Goal: Information Seeking & Learning: Learn about a topic

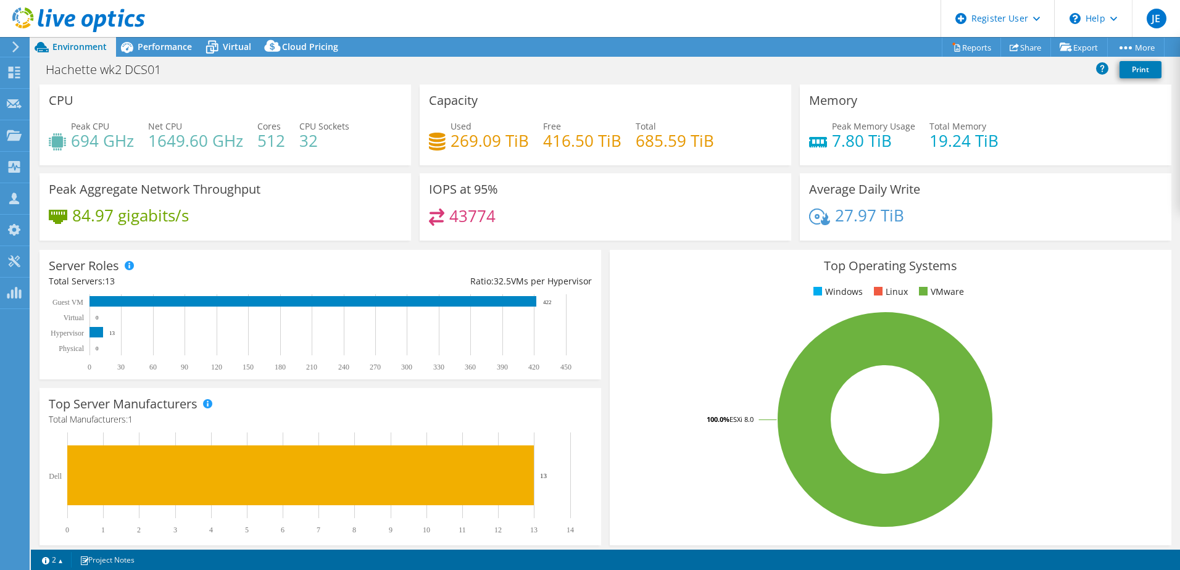
select select "USD"
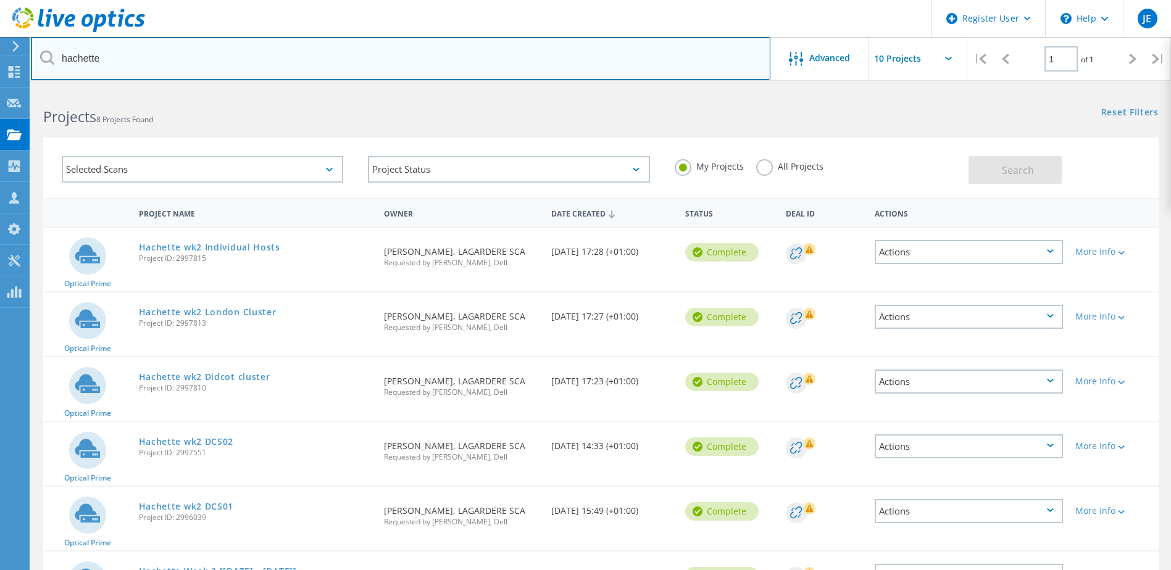
click at [127, 61] on input "hachette" at bounding box center [400, 58] width 739 height 43
type input "westland"
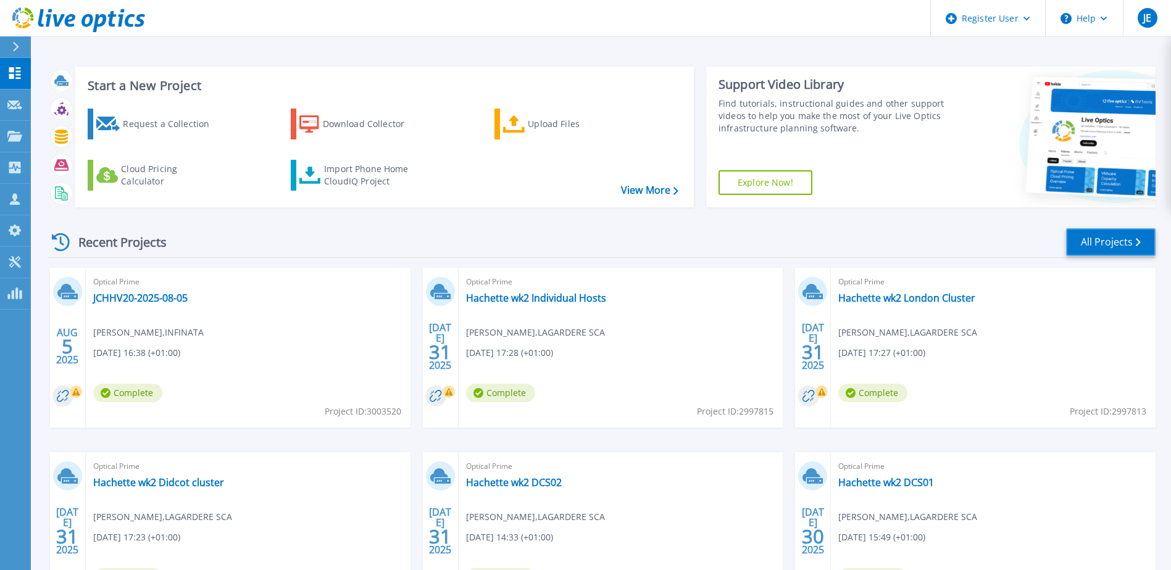
click at [1123, 245] on link "All Projects" at bounding box center [1110, 242] width 89 height 28
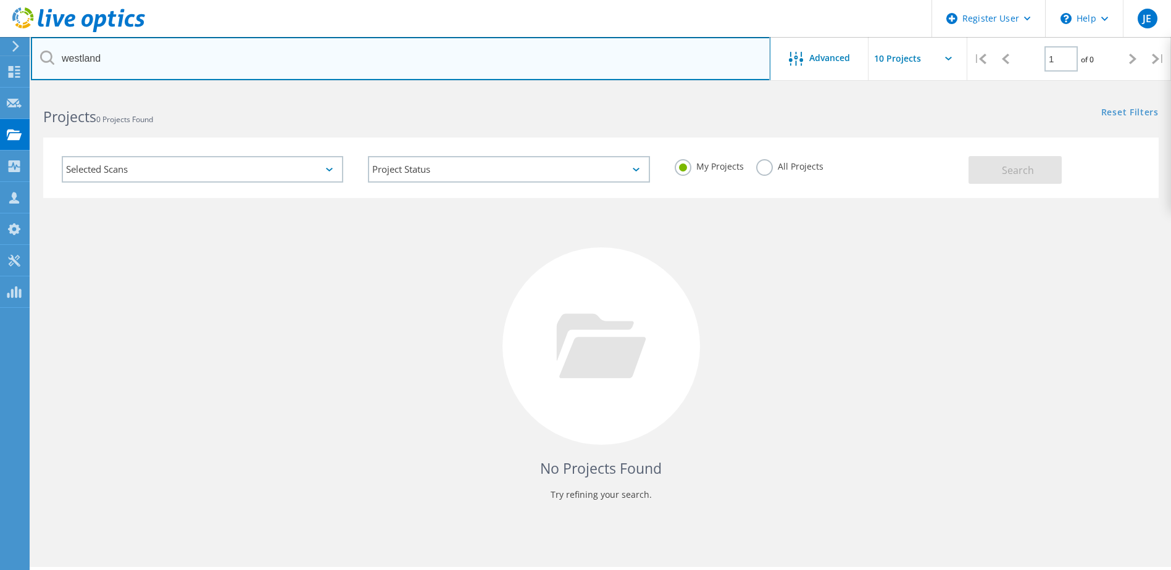
click at [157, 67] on input "westland" at bounding box center [400, 58] width 739 height 43
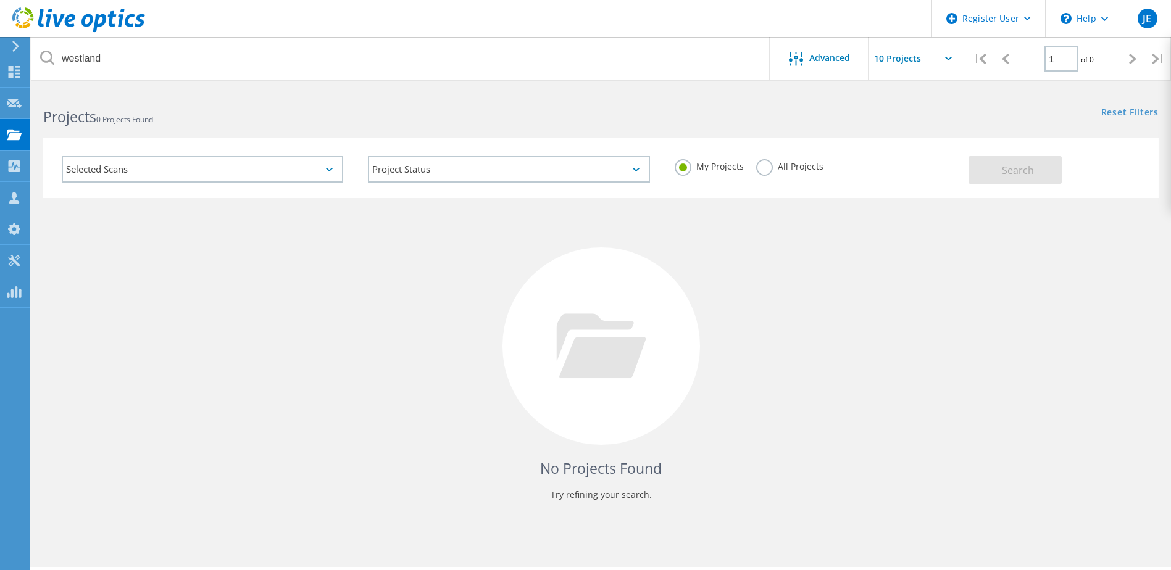
drag, startPoint x: 764, startPoint y: 167, endPoint x: 873, endPoint y: 180, distance: 109.9
click at [764, 168] on label "All Projects" at bounding box center [789, 165] width 67 height 12
click at [0, 0] on input "All Projects" at bounding box center [0, 0] width 0 height 0
click at [1028, 173] on span "Search" at bounding box center [1018, 171] width 32 height 14
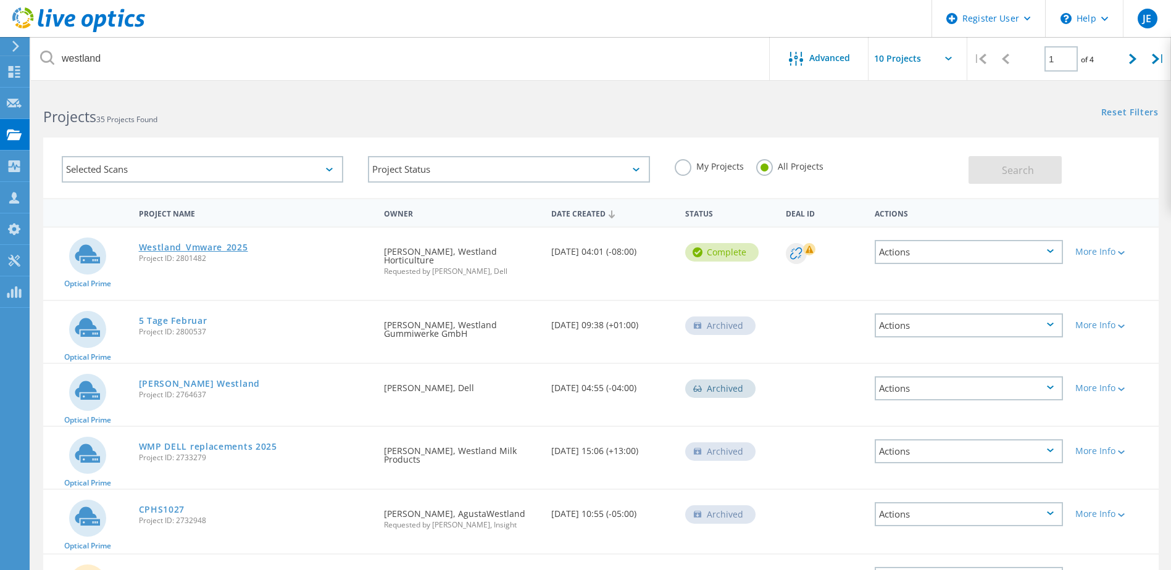
click at [178, 246] on link "Westland_Vmware_2025" at bounding box center [193, 247] width 109 height 9
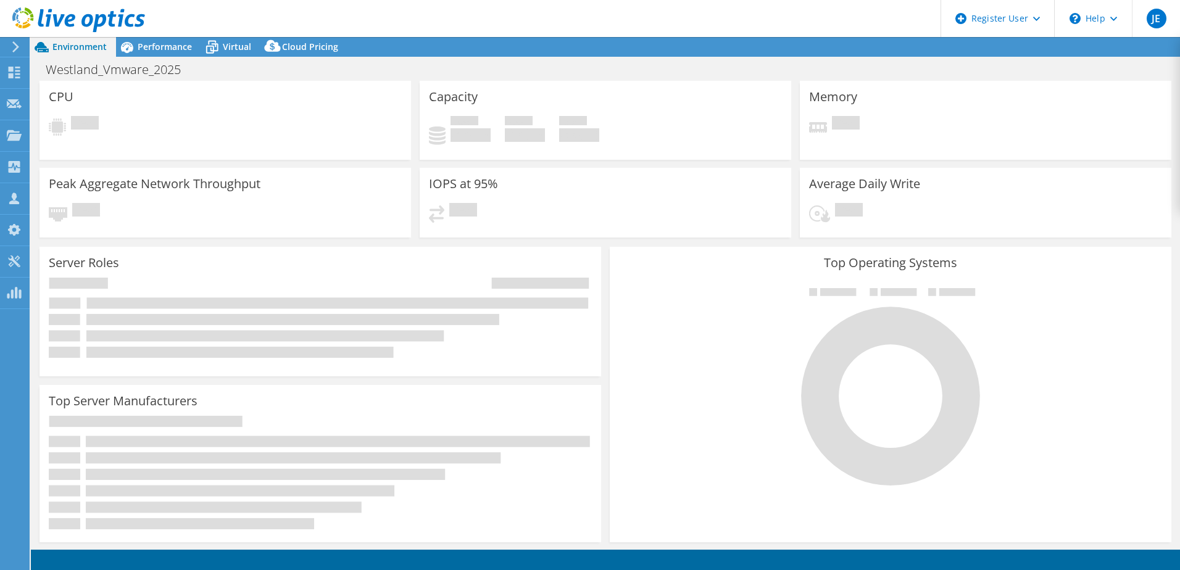
select select "EULondon"
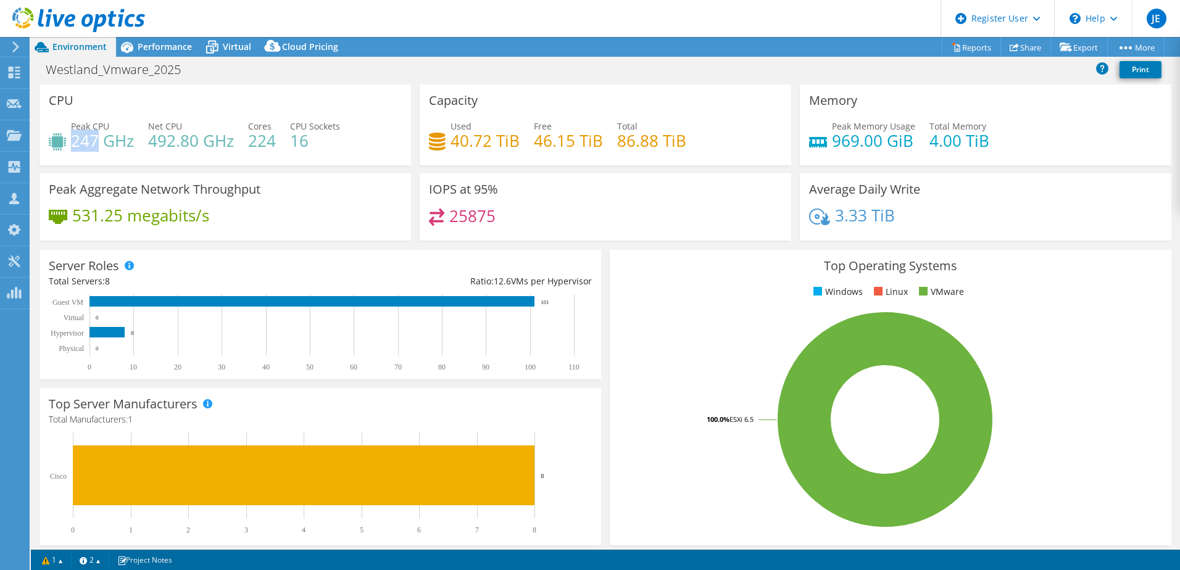
drag, startPoint x: 73, startPoint y: 137, endPoint x: 99, endPoint y: 135, distance: 26.0
click at [99, 135] on h4 "247 GHz" at bounding box center [102, 141] width 63 height 14
click at [229, 51] on span "Virtual" at bounding box center [237, 47] width 28 height 12
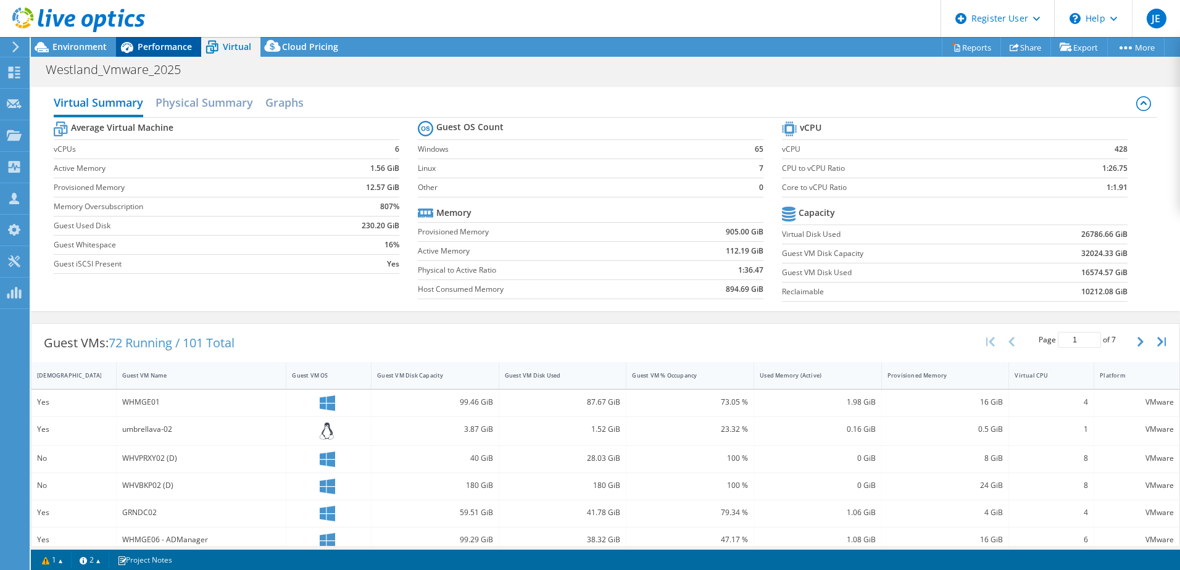
click at [150, 47] on span "Performance" at bounding box center [165, 47] width 54 height 12
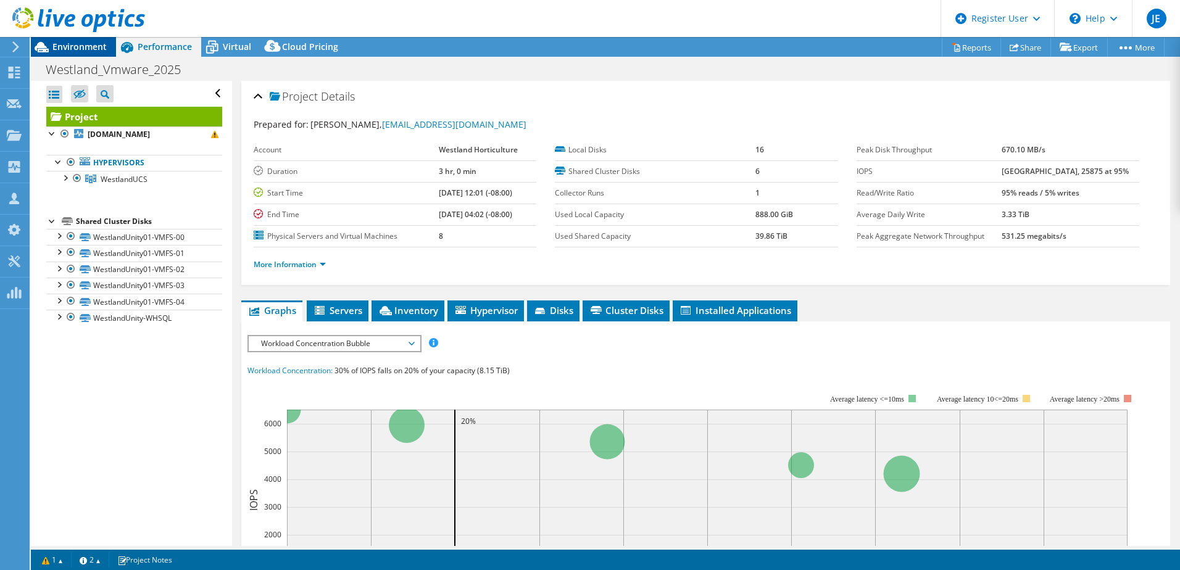
click at [101, 48] on span "Environment" at bounding box center [79, 47] width 54 height 12
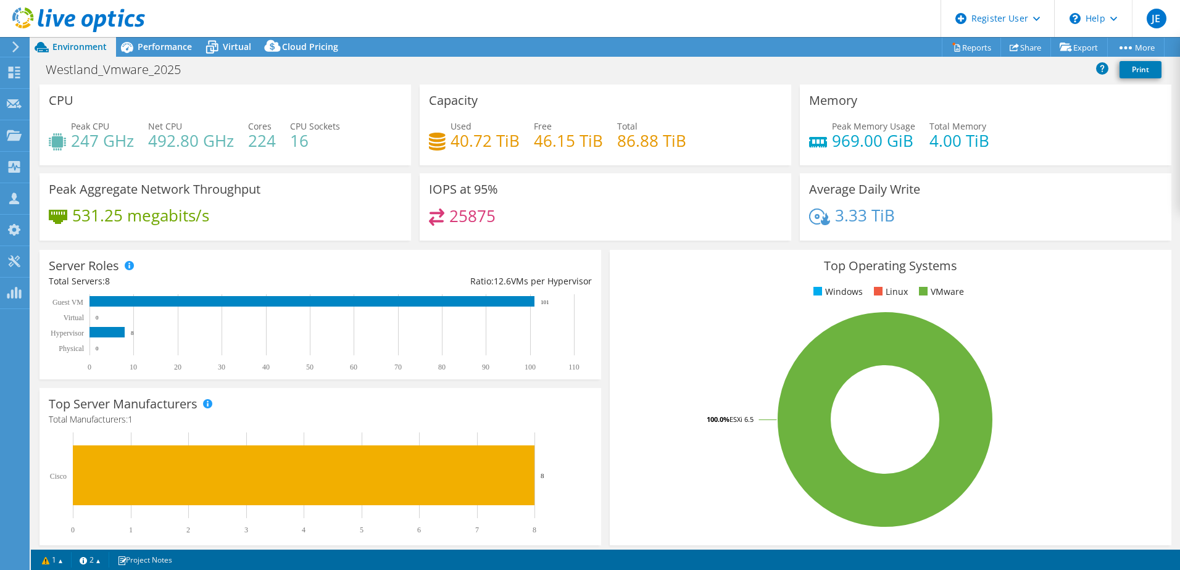
click at [610, 250] on div "Top Operating Systems Windows Linux VMware 100.0% ESXi 6.5" at bounding box center [891, 398] width 562 height 296
click at [241, 49] on span "Virtual" at bounding box center [237, 47] width 28 height 12
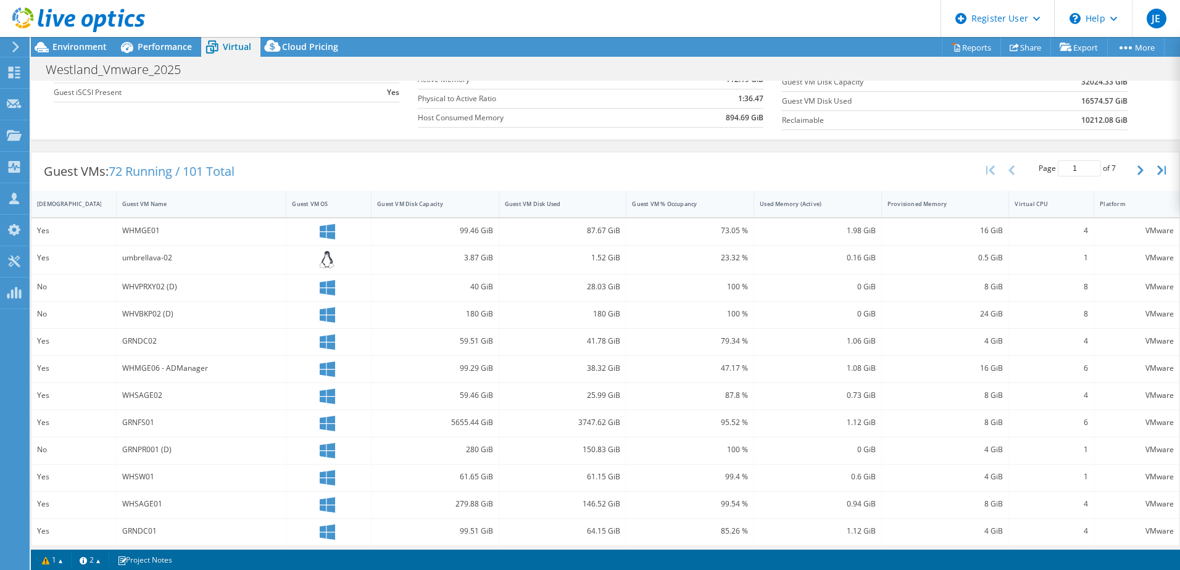
scroll to position [185, 0]
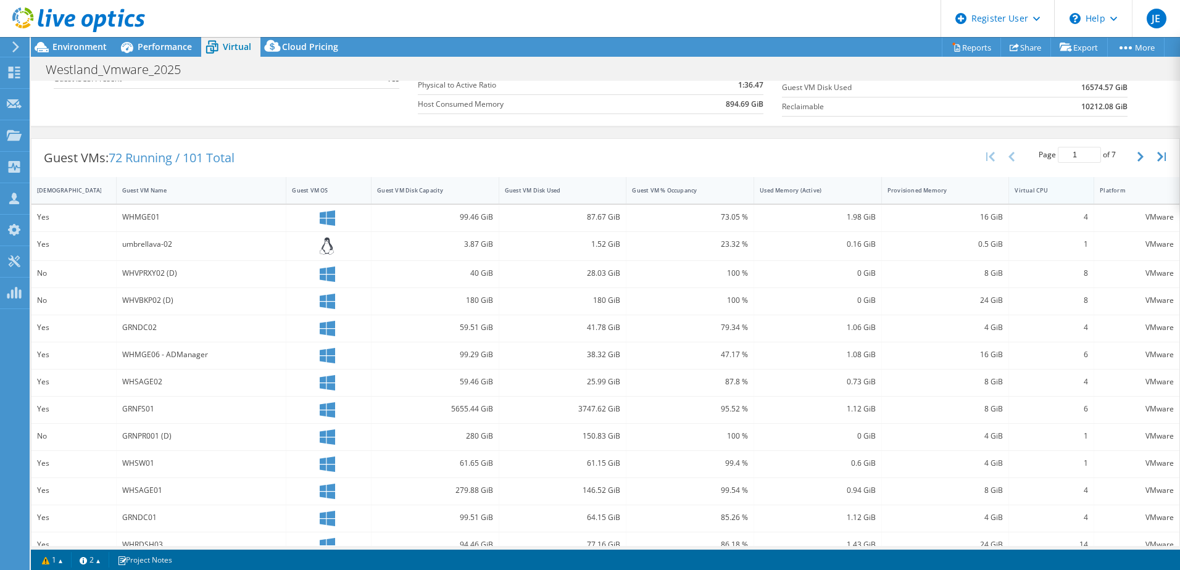
click at [1038, 198] on div "Virtual CPU" at bounding box center [1044, 190] width 70 height 19
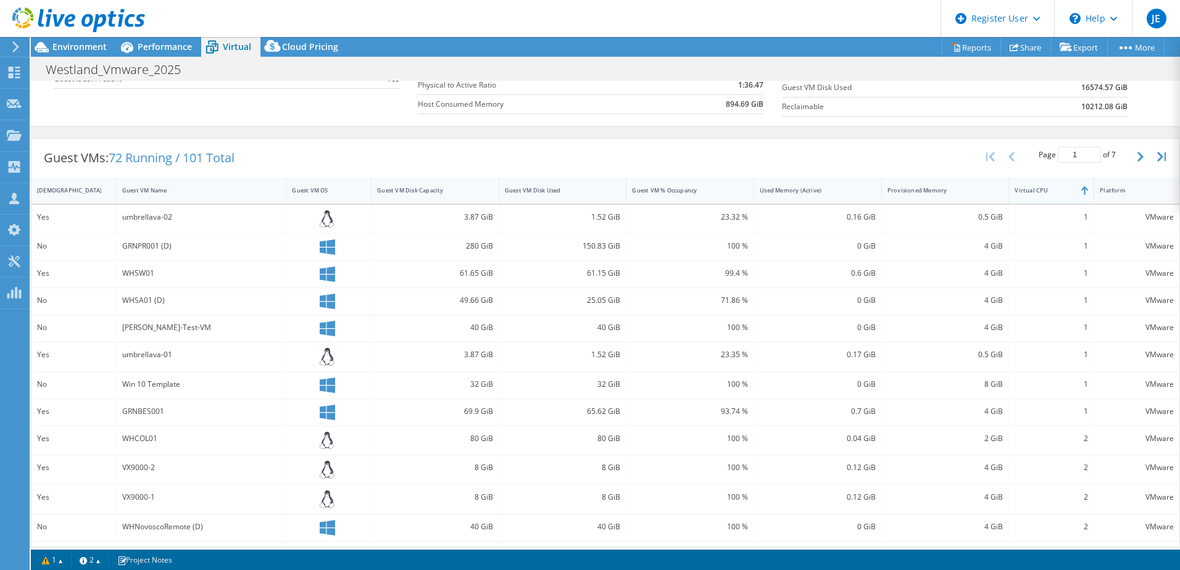
click at [1039, 190] on div "Virtual CPU" at bounding box center [1044, 190] width 59 height 8
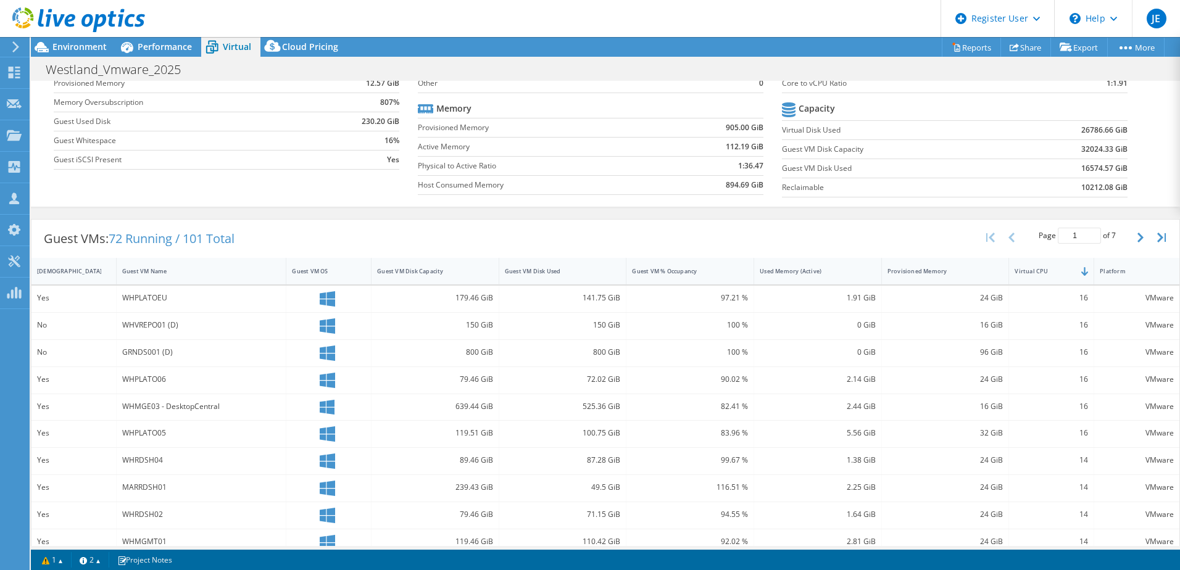
scroll to position [0, 0]
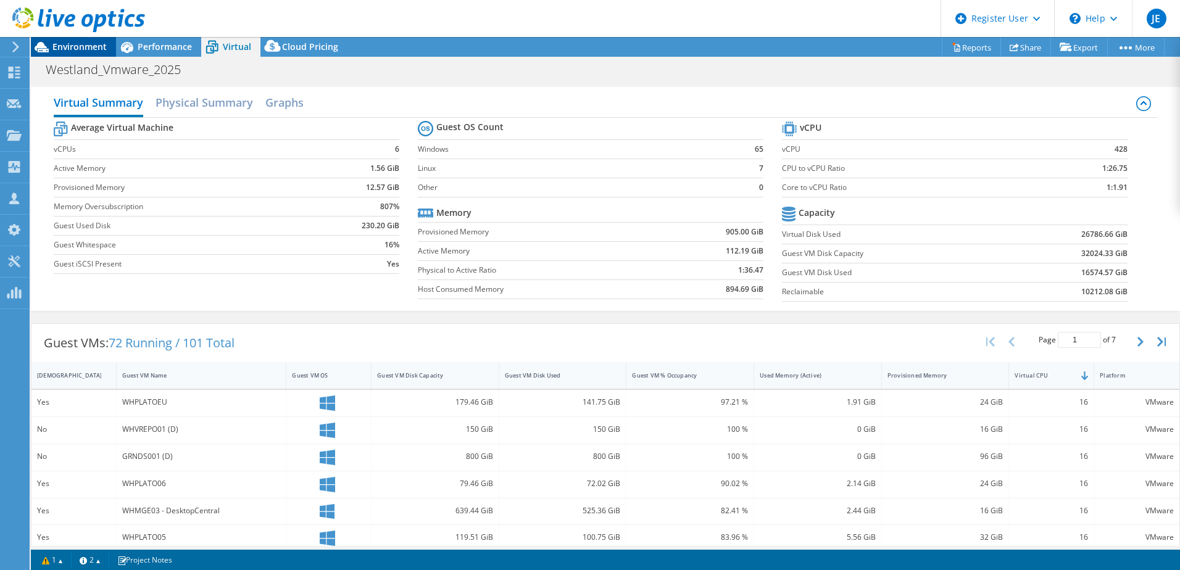
click at [98, 44] on span "Environment" at bounding box center [79, 47] width 54 height 12
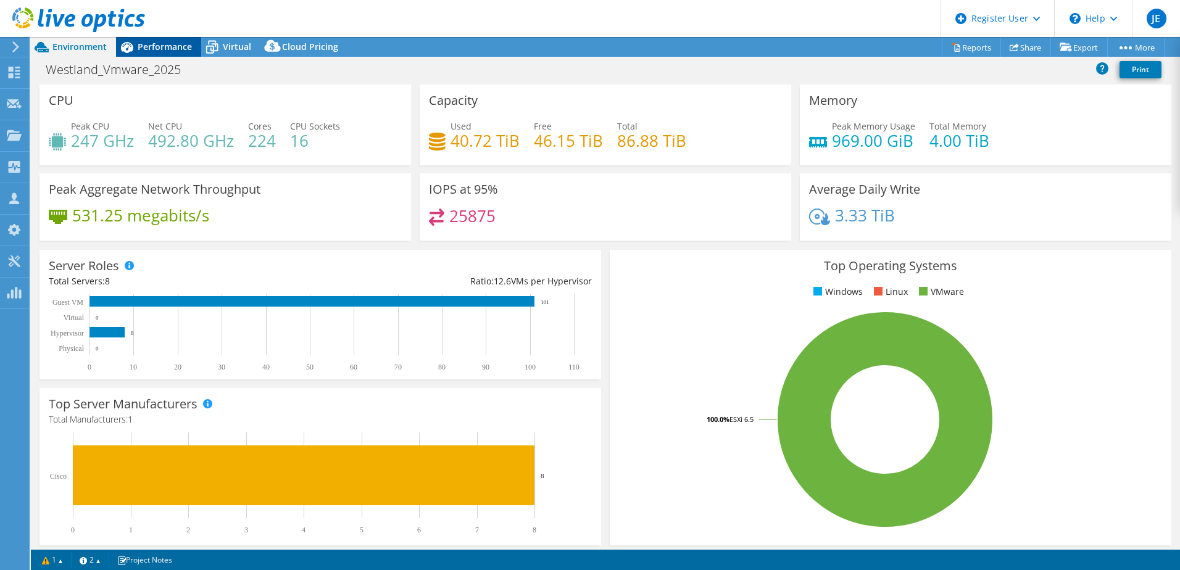
click at [150, 46] on span "Performance" at bounding box center [165, 47] width 54 height 12
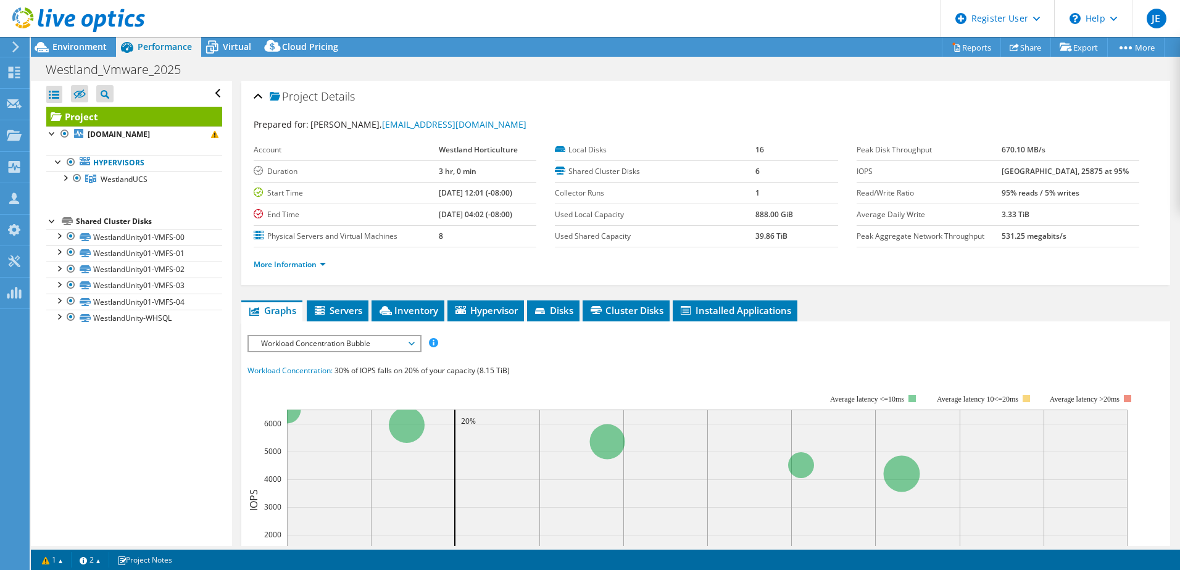
click at [289, 352] on div "Workload Concentration Bubble IOPS Disk Throughput IO Size Latency Queue Depth …" at bounding box center [334, 343] width 174 height 17
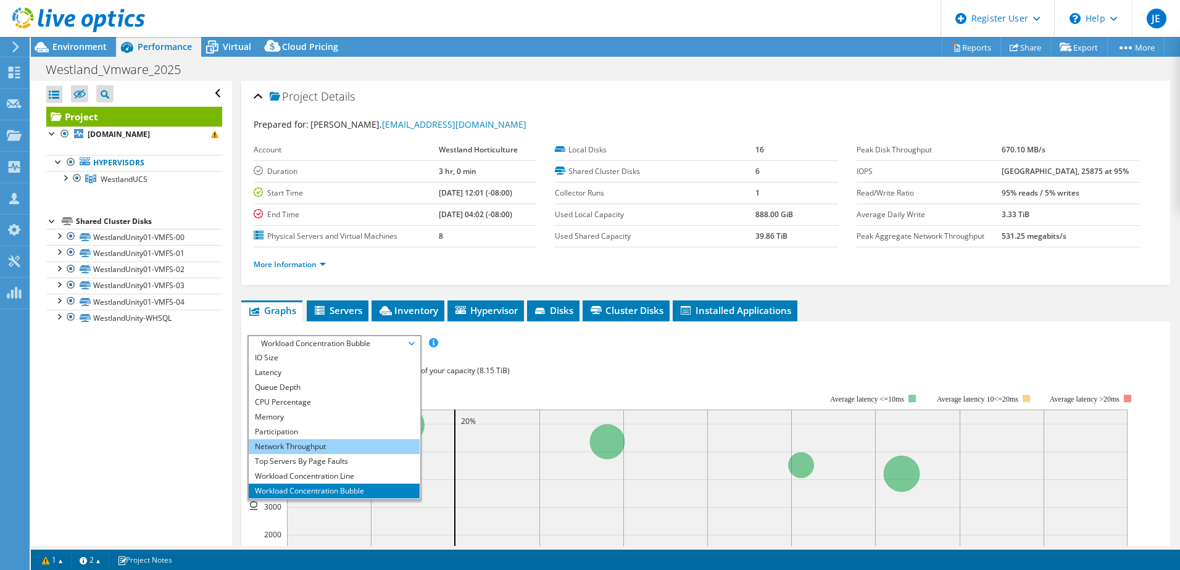
scroll to position [44, 0]
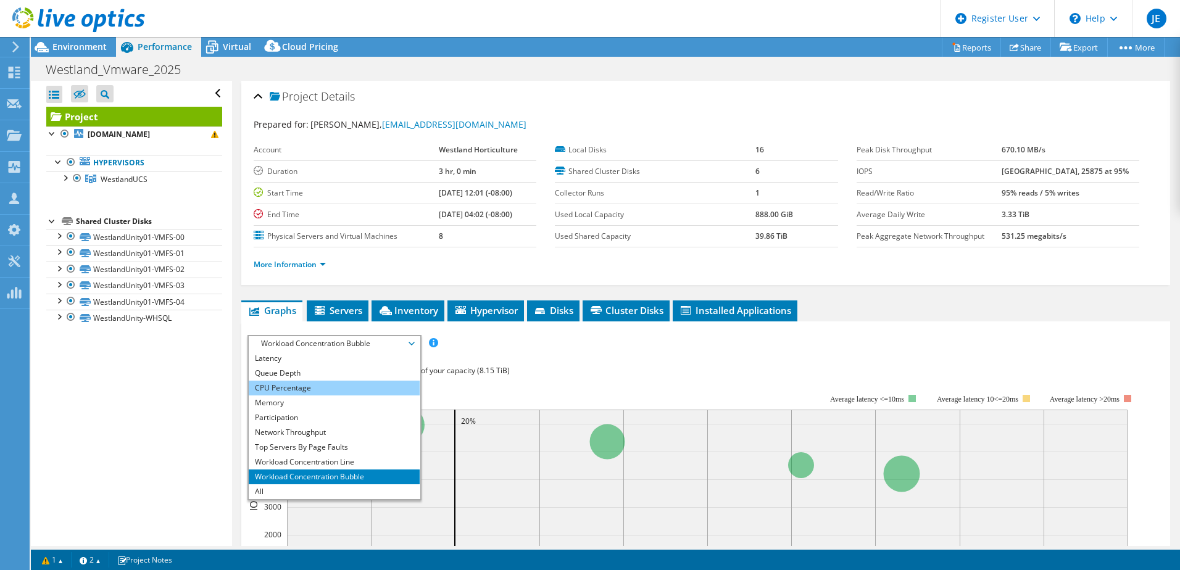
click at [285, 384] on li "CPU Percentage" at bounding box center [334, 388] width 171 height 15
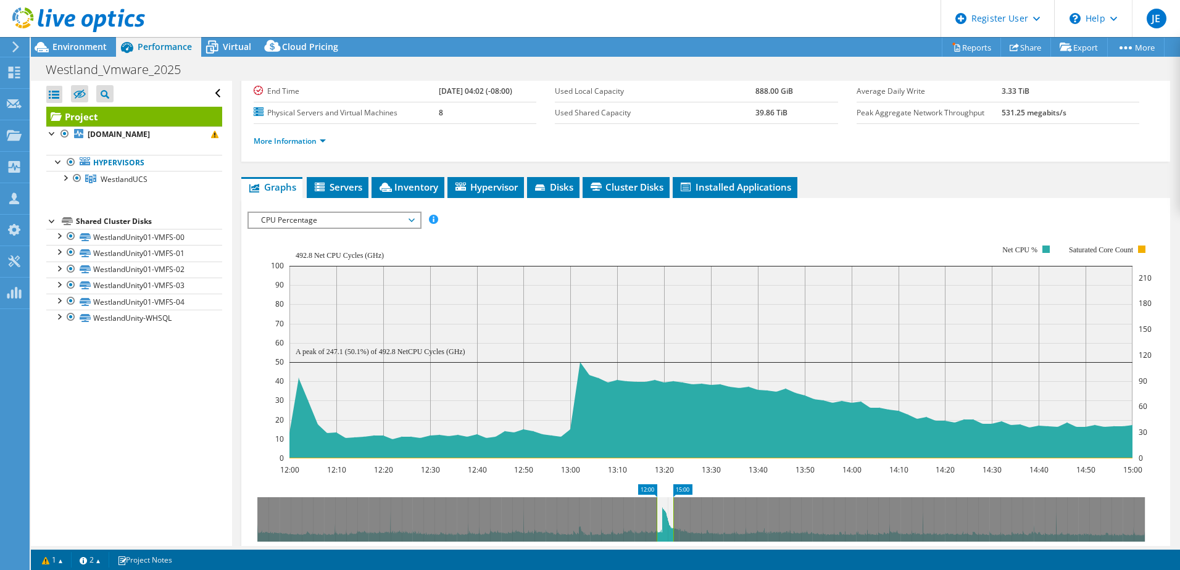
scroll to position [185, 0]
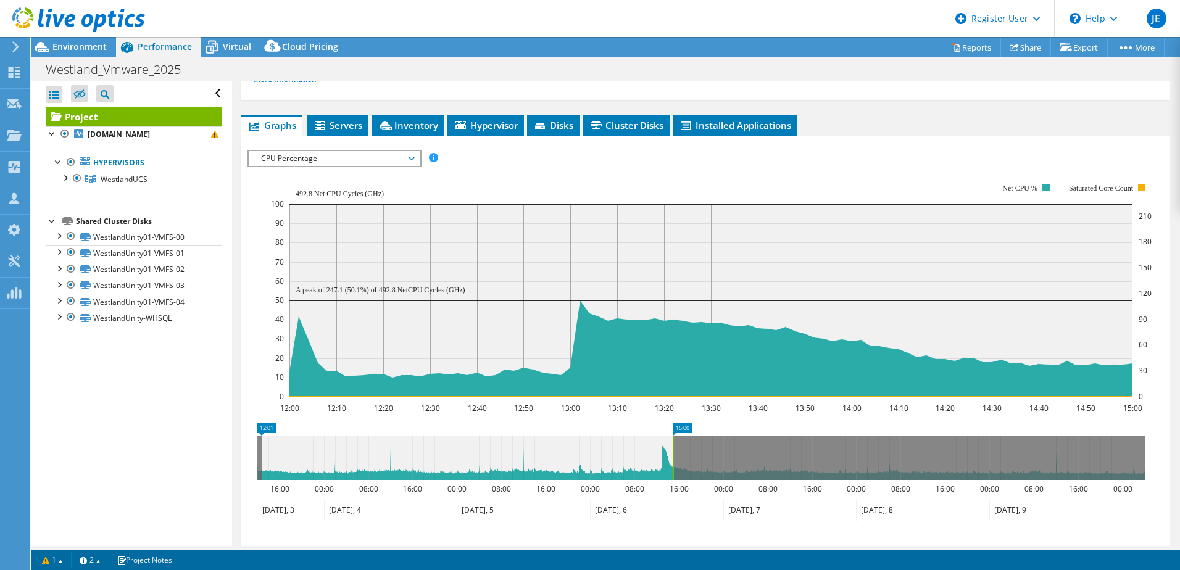
drag, startPoint x: 647, startPoint y: 427, endPoint x: 737, endPoint y: 401, distance: 93.2
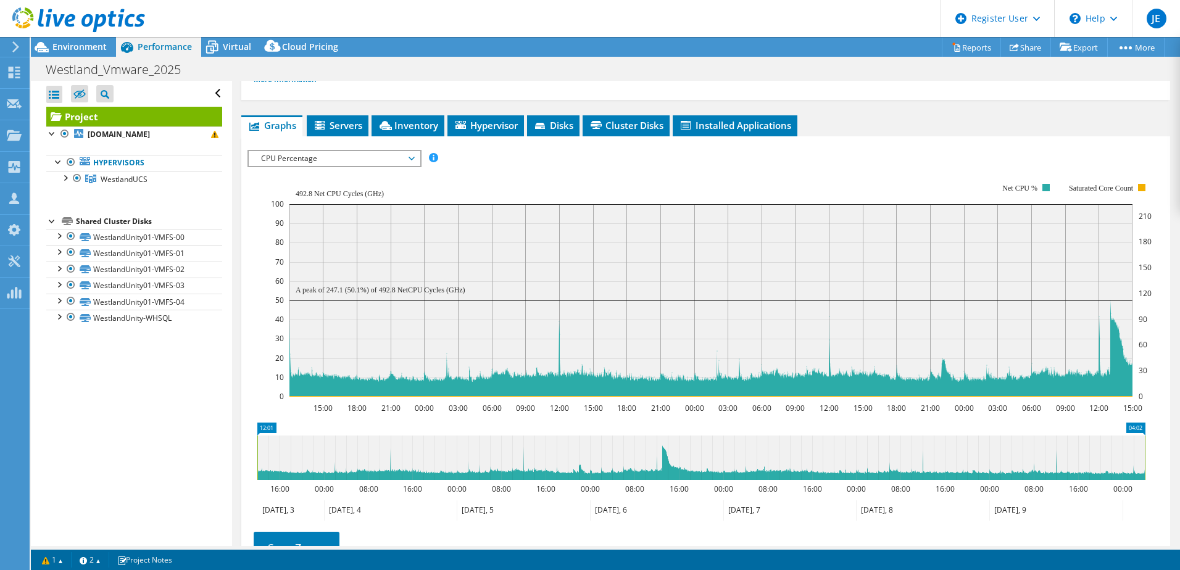
drag, startPoint x: 681, startPoint y: 430, endPoint x: 1171, endPoint y: 443, distance: 489.6
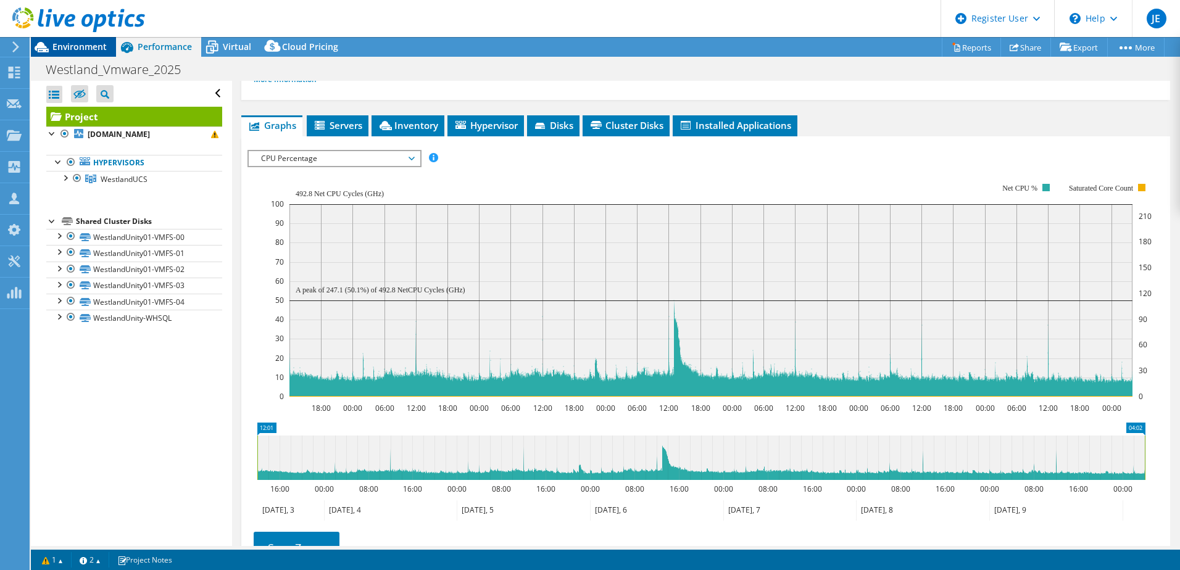
click at [60, 47] on span "Environment" at bounding box center [79, 47] width 54 height 12
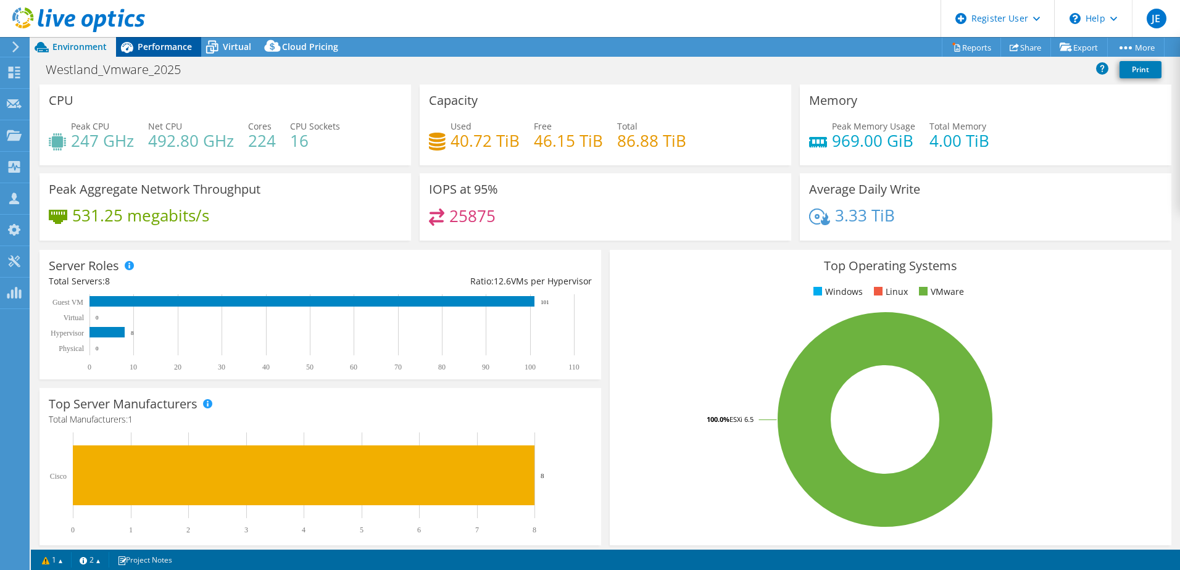
click at [156, 43] on span "Performance" at bounding box center [165, 47] width 54 height 12
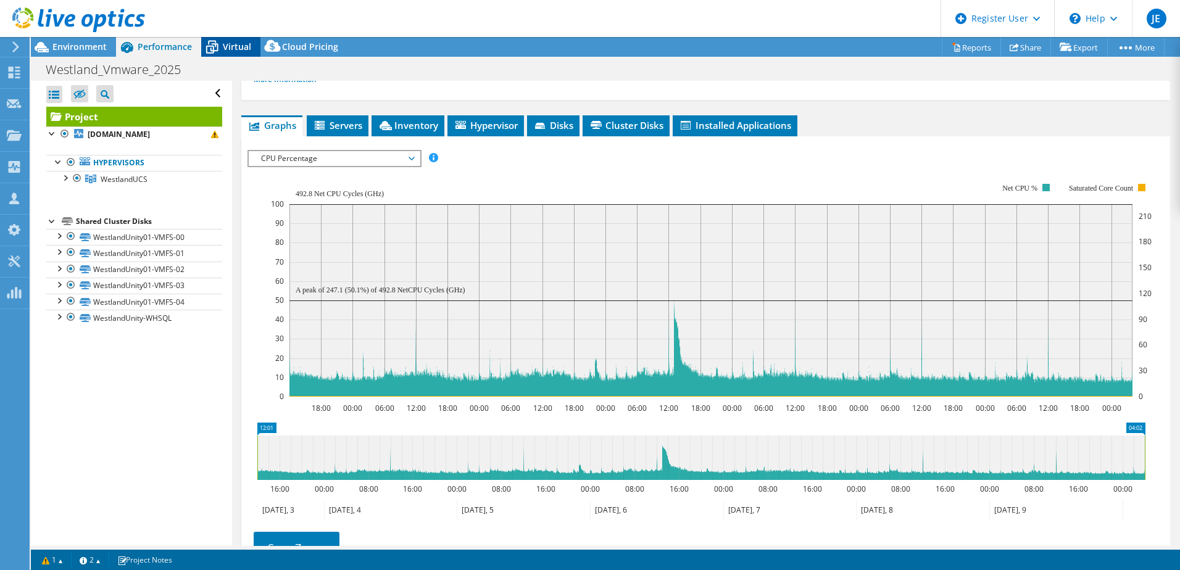
click at [223, 49] on span "Virtual" at bounding box center [237, 47] width 28 height 12
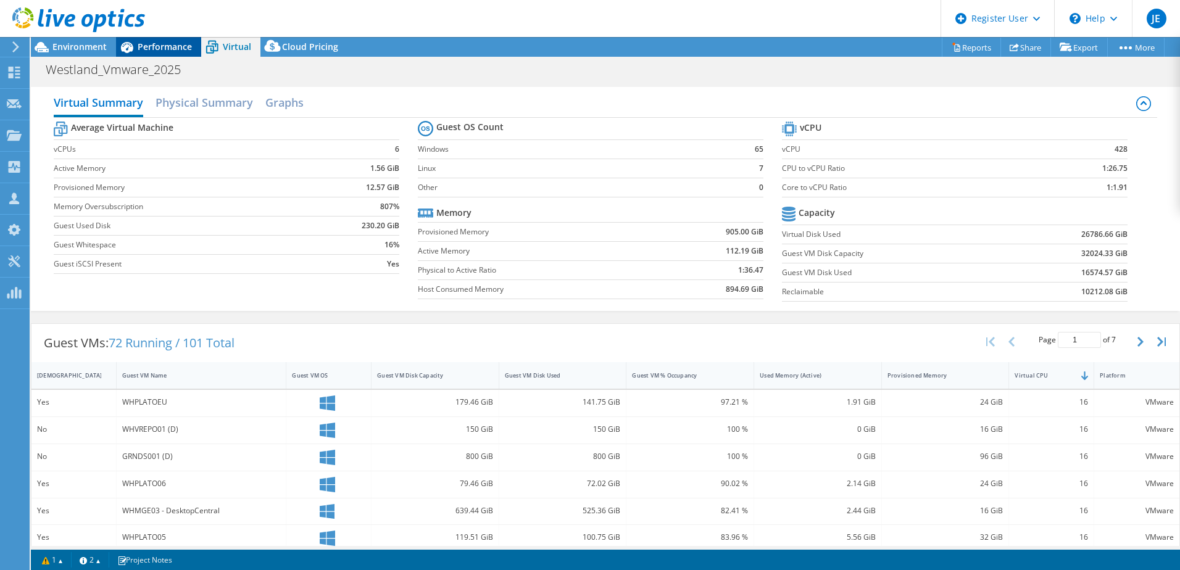
click at [166, 46] on span "Performance" at bounding box center [165, 47] width 54 height 12
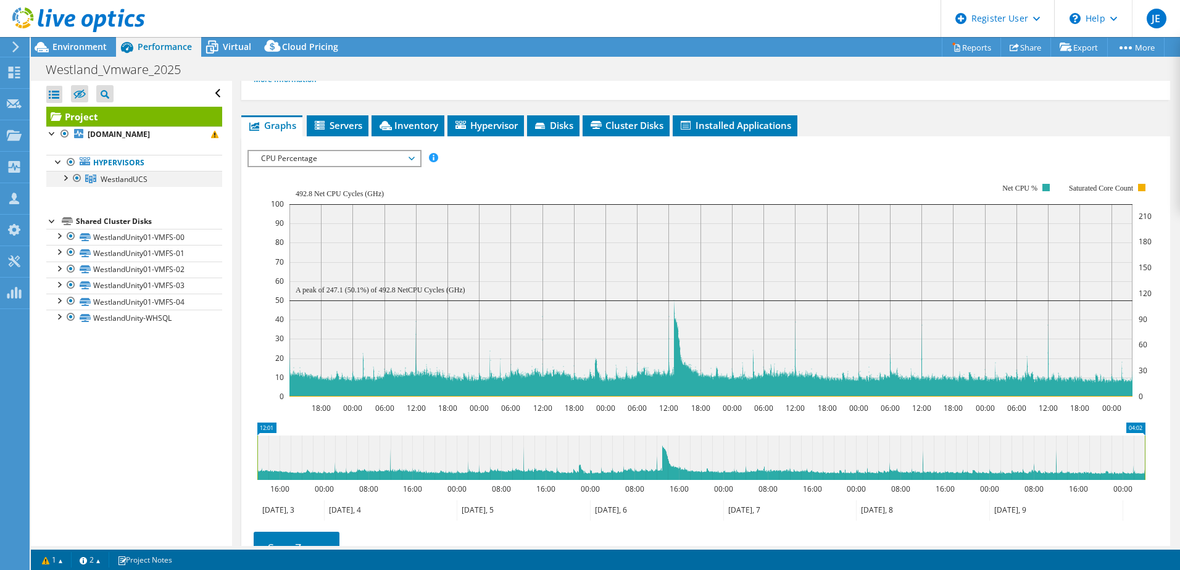
click at [66, 180] on div at bounding box center [65, 177] width 12 height 12
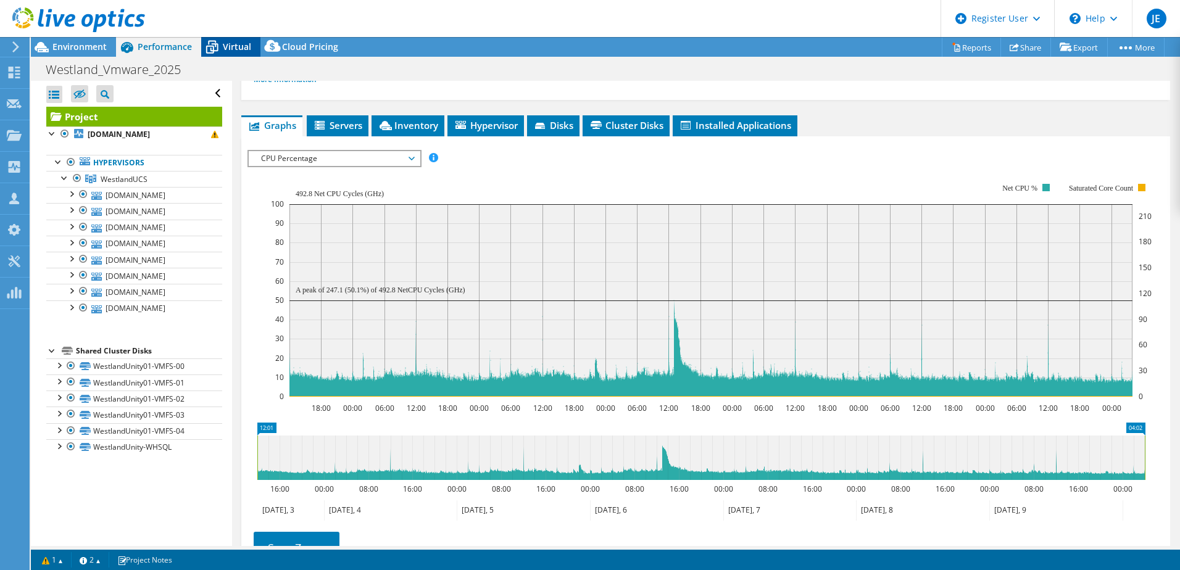
click at [239, 52] on div "Virtual" at bounding box center [230, 47] width 59 height 20
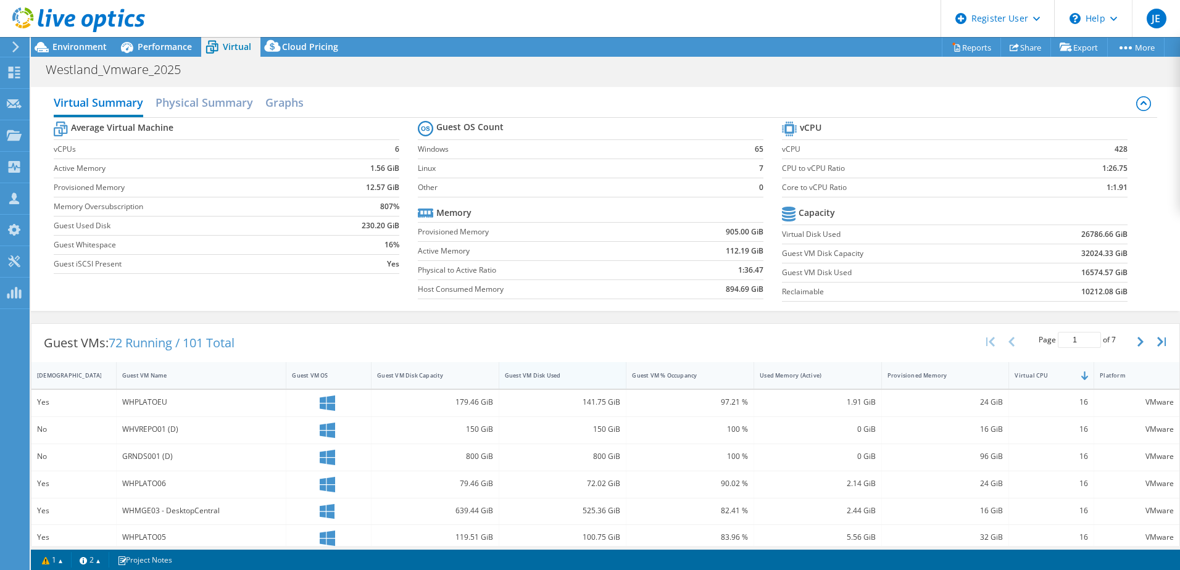
click at [550, 374] on div "Guest VM Disk Used" at bounding box center [555, 376] width 101 height 8
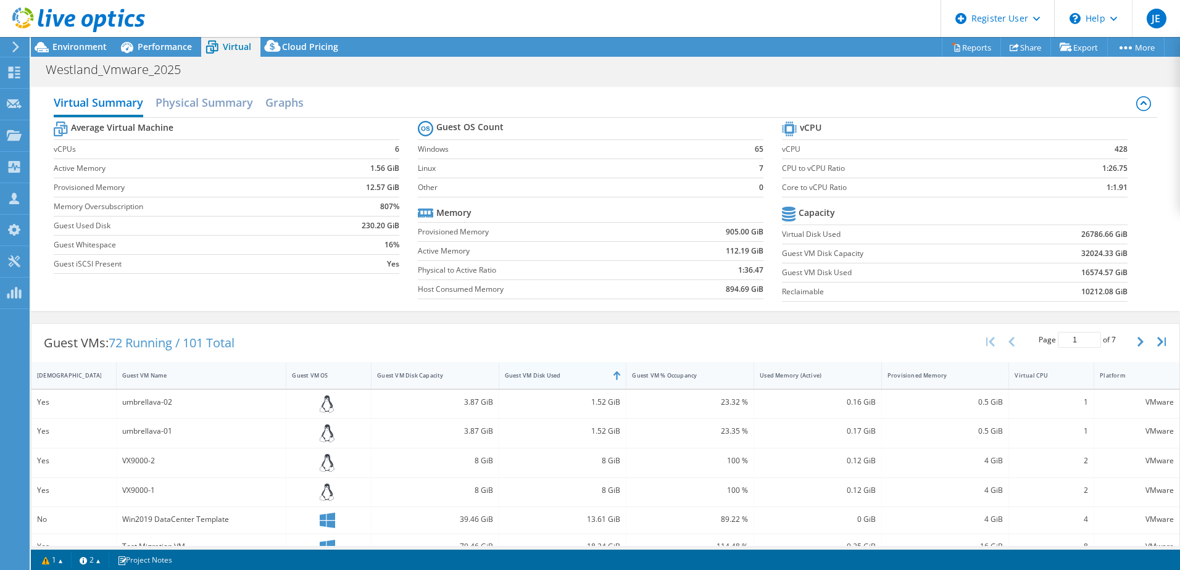
click at [572, 373] on div "Guest VM Disk Used" at bounding box center [555, 376] width 101 height 8
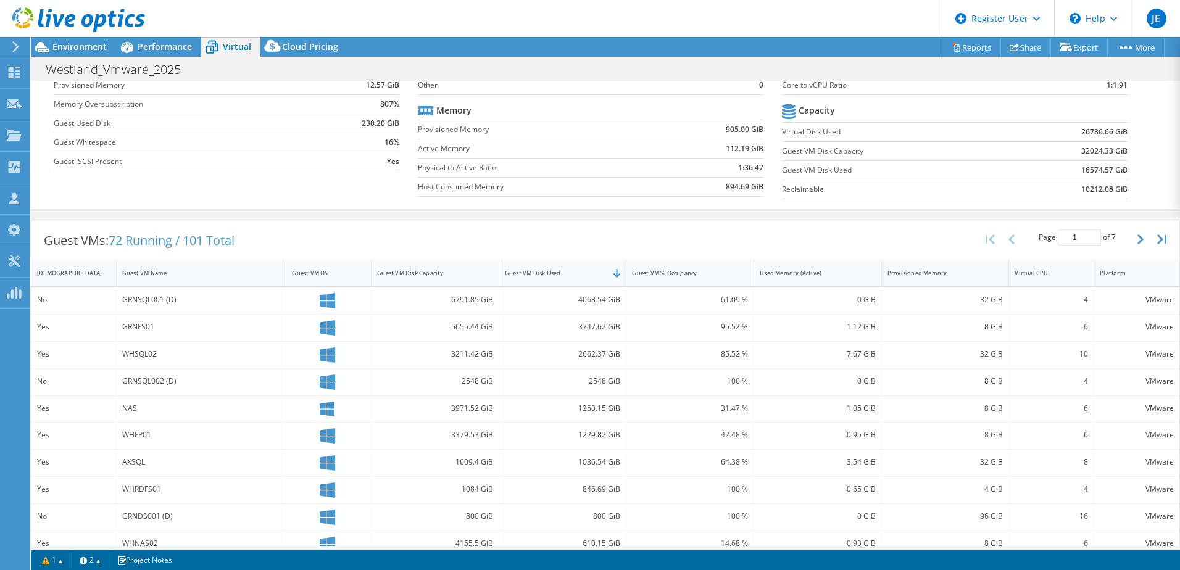
scroll to position [123, 0]
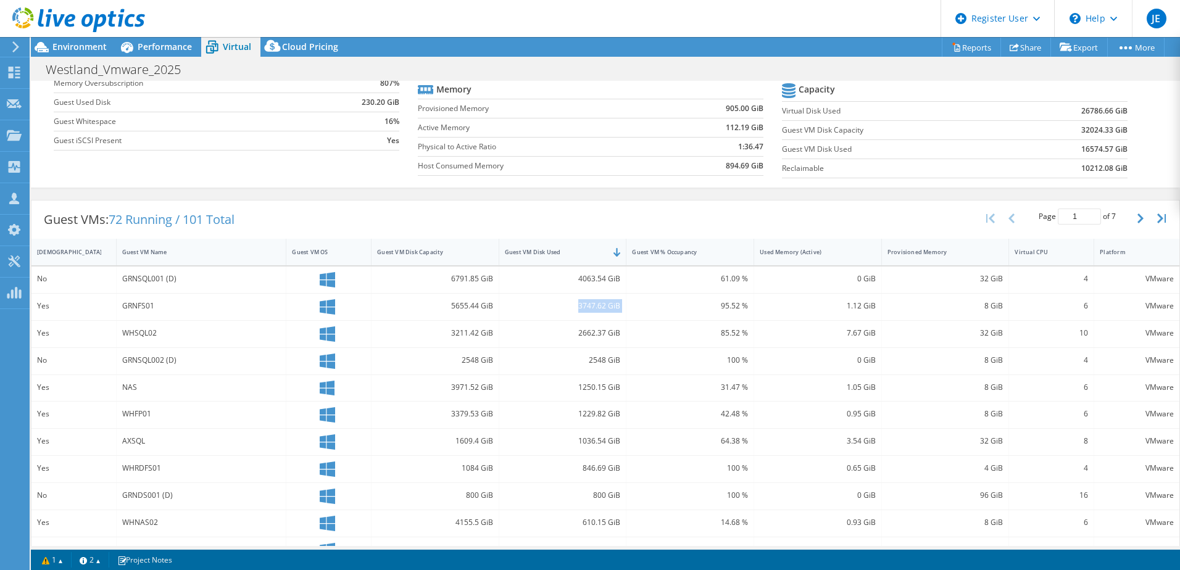
drag, startPoint x: 575, startPoint y: 309, endPoint x: 626, endPoint y: 307, distance: 50.6
click at [626, 307] on div "Yes GRNFS01 5655.44 GiB 3747.62 GiB 95.52 % 1.12 GiB 8 GiB 6 VMware" at bounding box center [605, 307] width 1148 height 27
click at [146, 44] on span "Performance" at bounding box center [165, 47] width 54 height 12
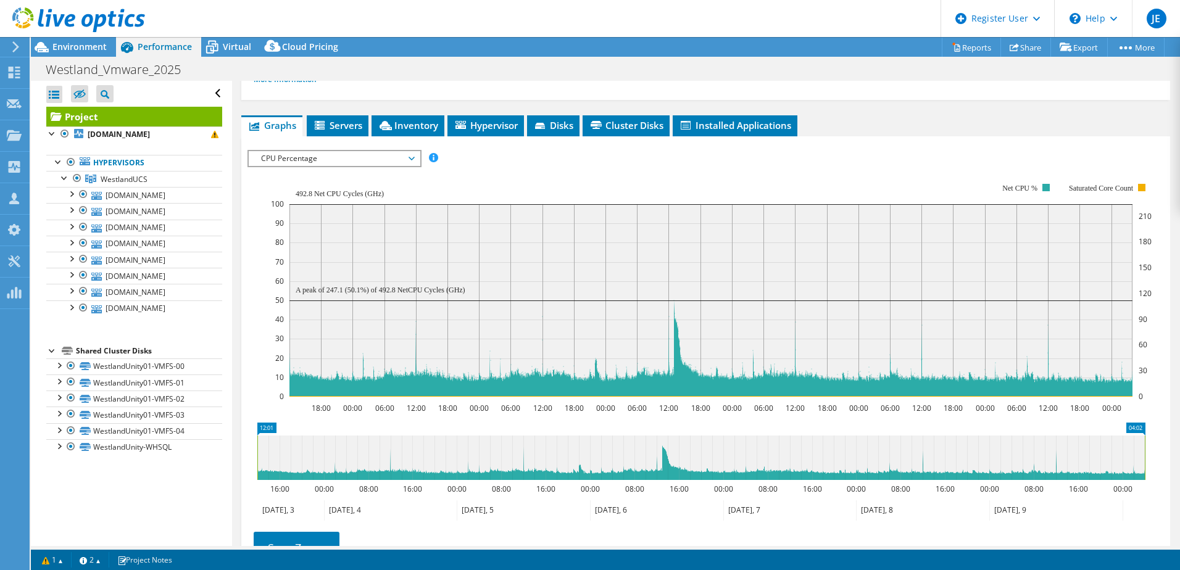
scroll to position [0, 0]
click at [102, 44] on span "Environment" at bounding box center [79, 47] width 54 height 12
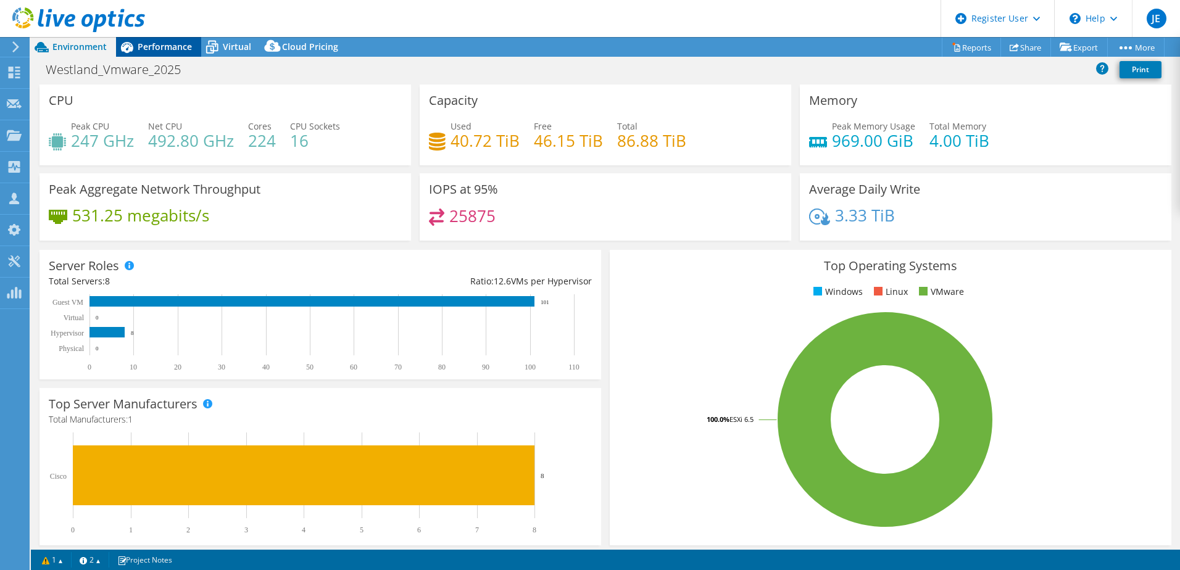
click at [163, 54] on div "Performance" at bounding box center [158, 47] width 85 height 20
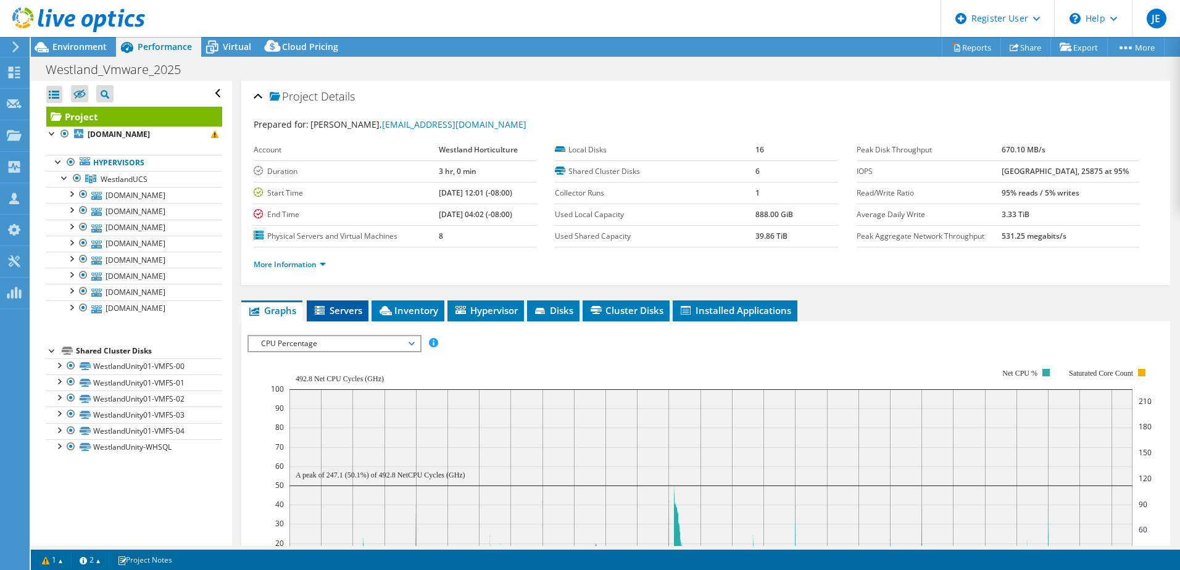
click at [365, 312] on li "Servers" at bounding box center [338, 311] width 62 height 21
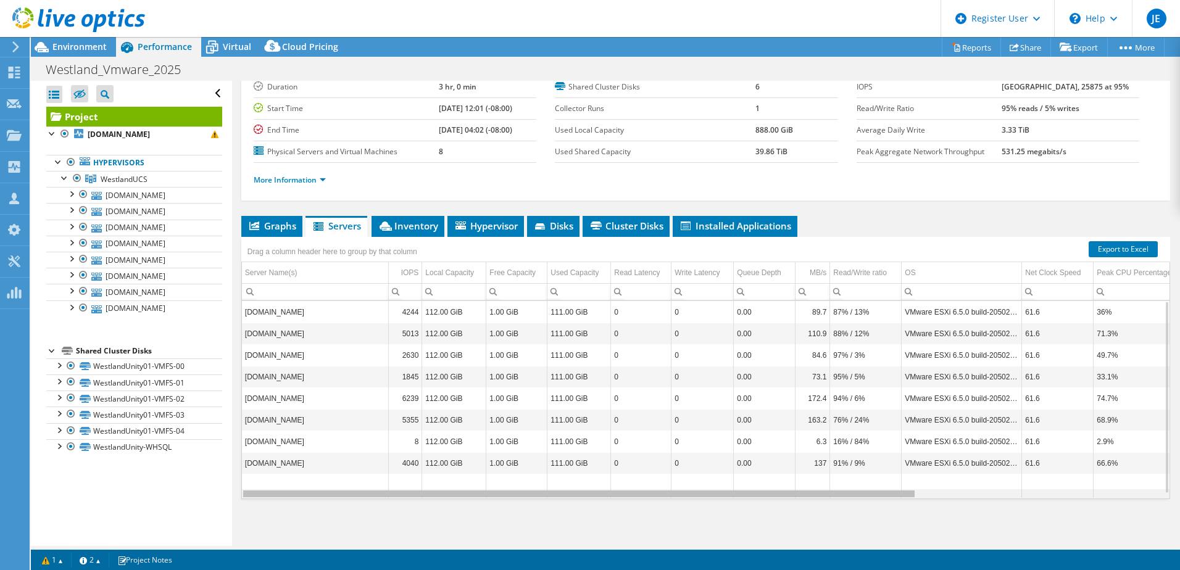
drag, startPoint x: 742, startPoint y: 496, endPoint x: 657, endPoint y: 480, distance: 87.4
click at [657, 480] on body "JE Dell User James Elsender James.Elsender@Dell.com Dell My Profile Log Out \n …" at bounding box center [590, 285] width 1180 height 570
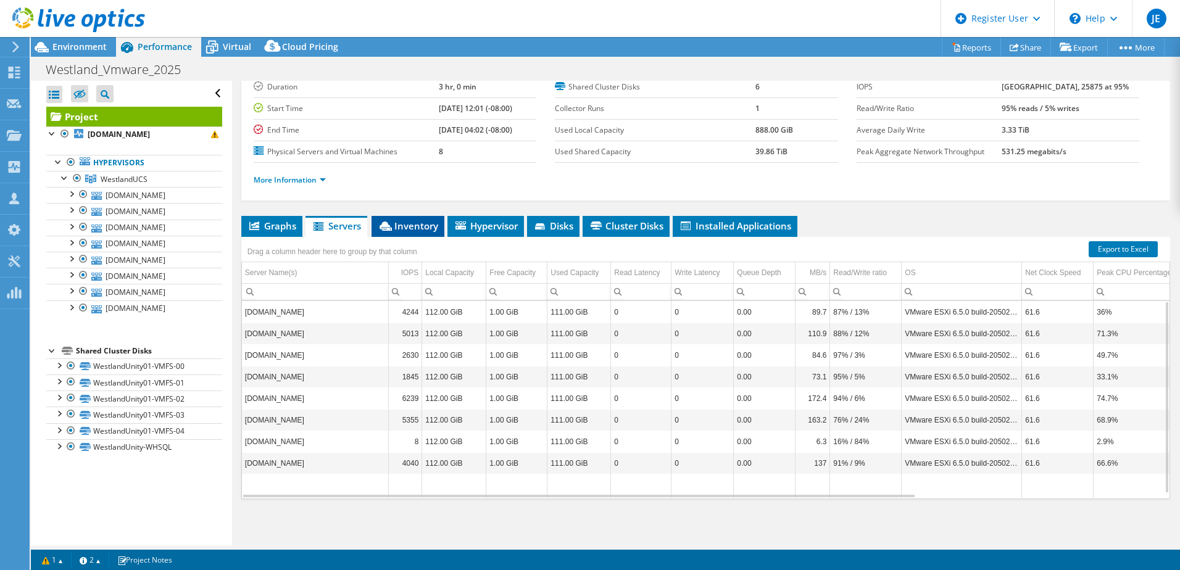
click at [433, 228] on span "Inventory" at bounding box center [408, 226] width 60 height 12
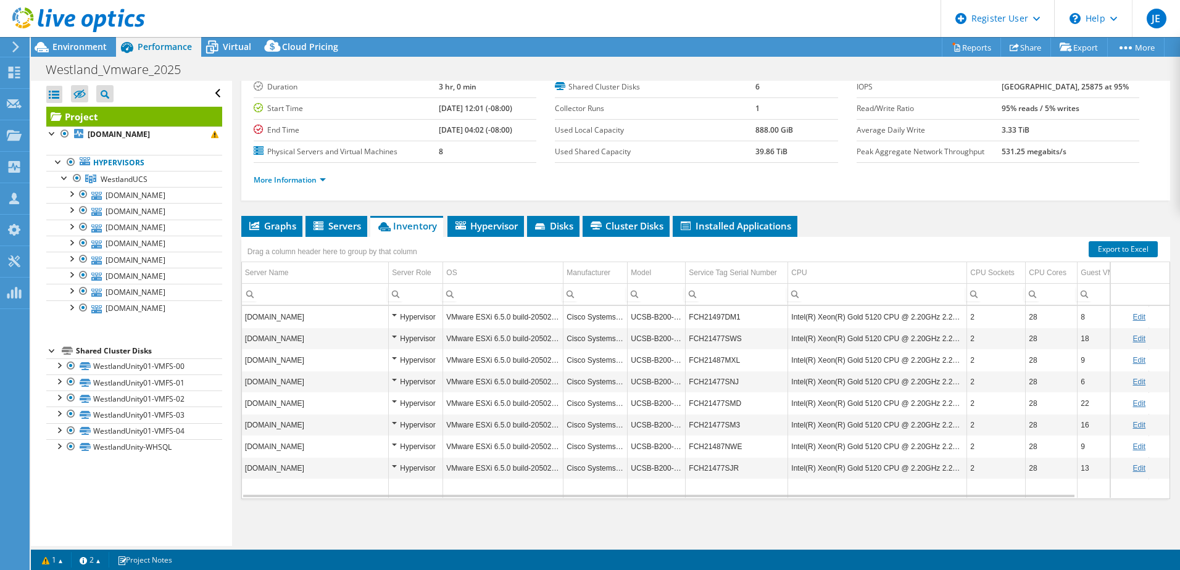
click at [394, 317] on div "Hypervisor" at bounding box center [416, 317] width 48 height 15
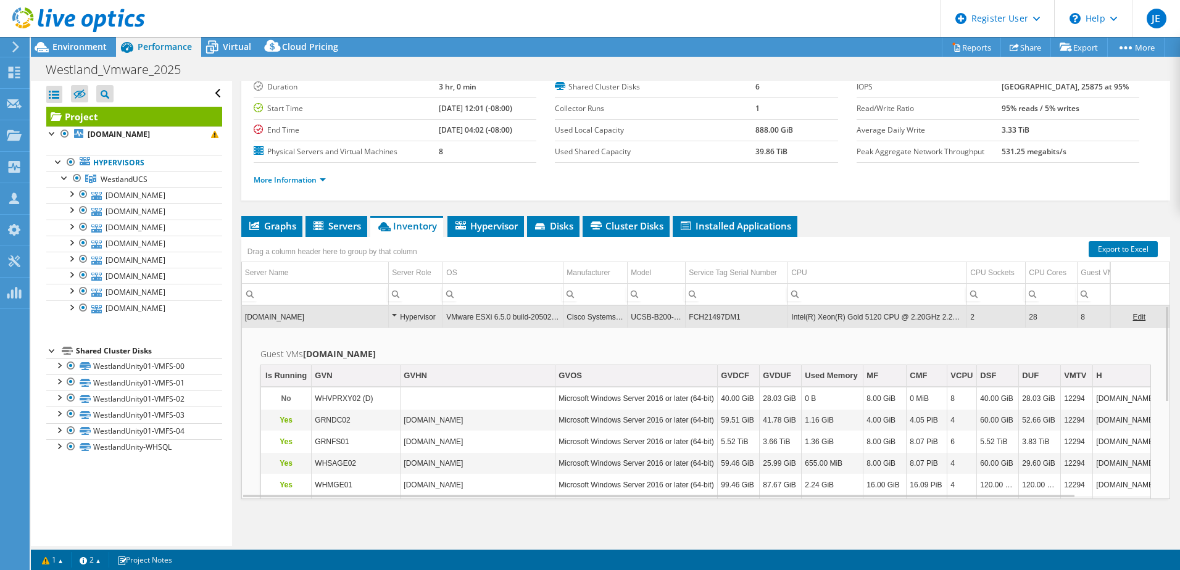
click at [394, 317] on div "Hypervisor" at bounding box center [416, 317] width 48 height 15
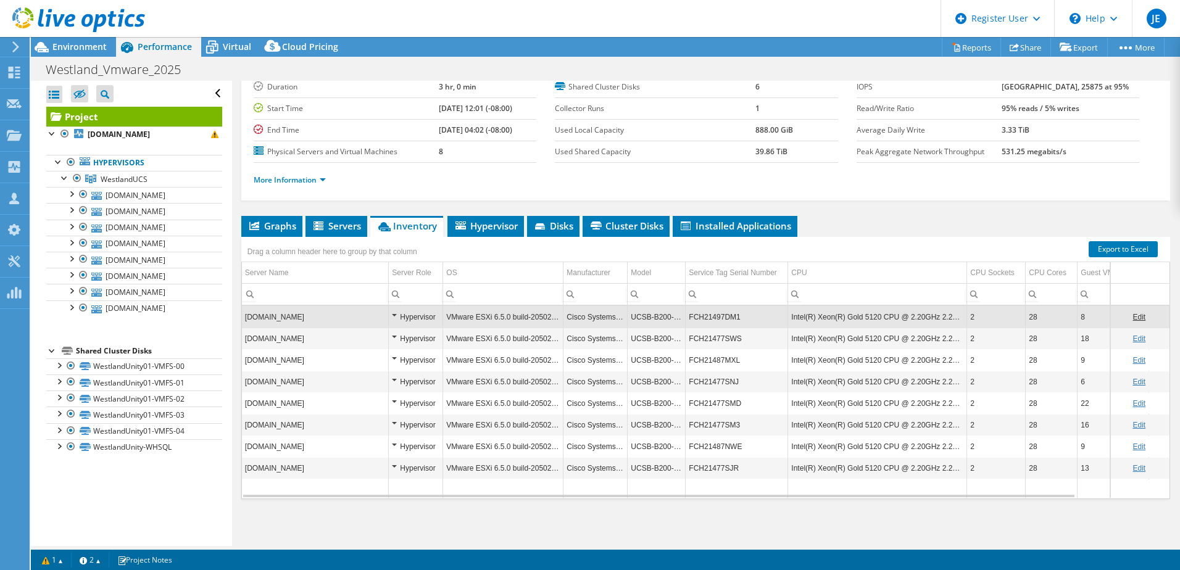
click at [910, 344] on td "Intel(R) Xeon(R) Gold 5120 CPU @ 2.20GHz 2.20 GHz" at bounding box center [877, 339] width 179 height 22
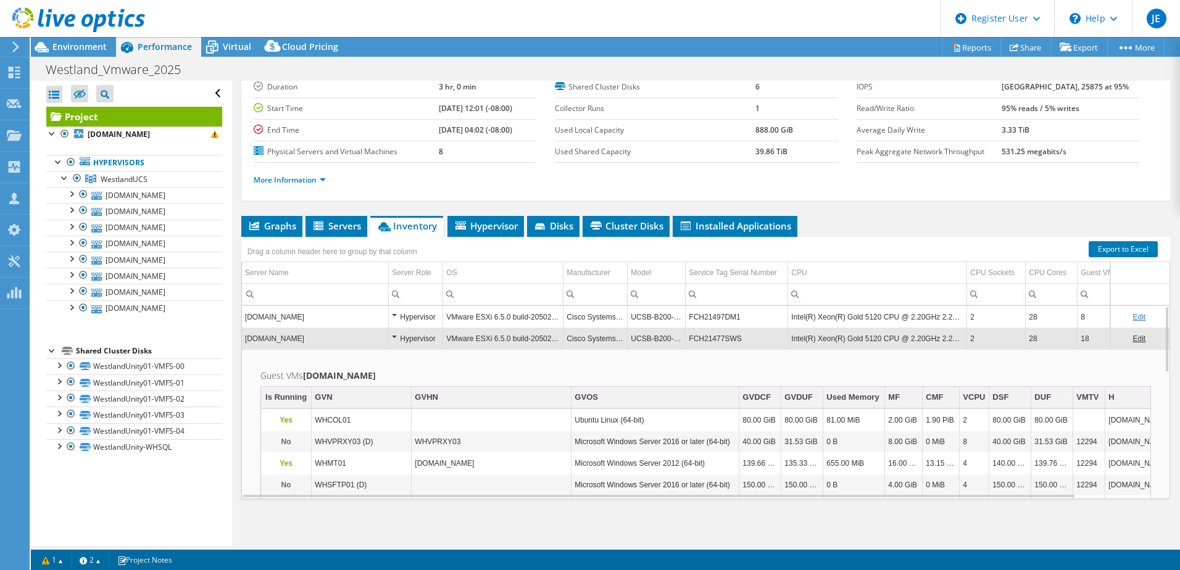
click at [392, 340] on div "Hypervisor" at bounding box center [416, 338] width 48 height 15
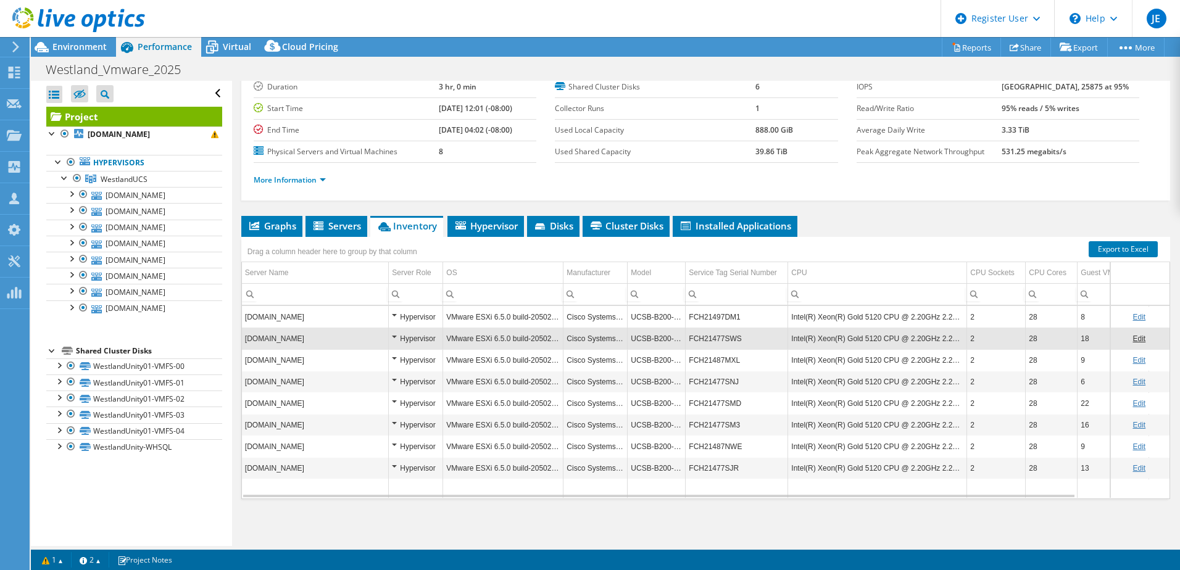
click at [239, 250] on div "Project Details Prepared for: Lee Baker, LBaker@westland.com Account Westland H…" at bounding box center [705, 271] width 947 height 550
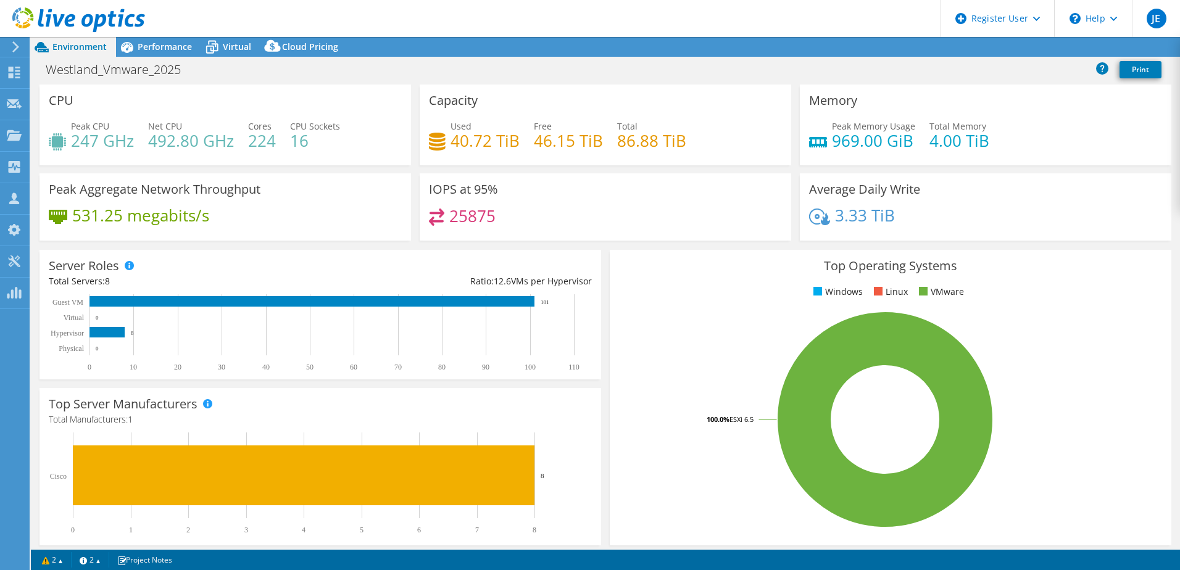
select select "EULondon"
select select "USD"
click at [159, 53] on div "Performance" at bounding box center [158, 47] width 85 height 20
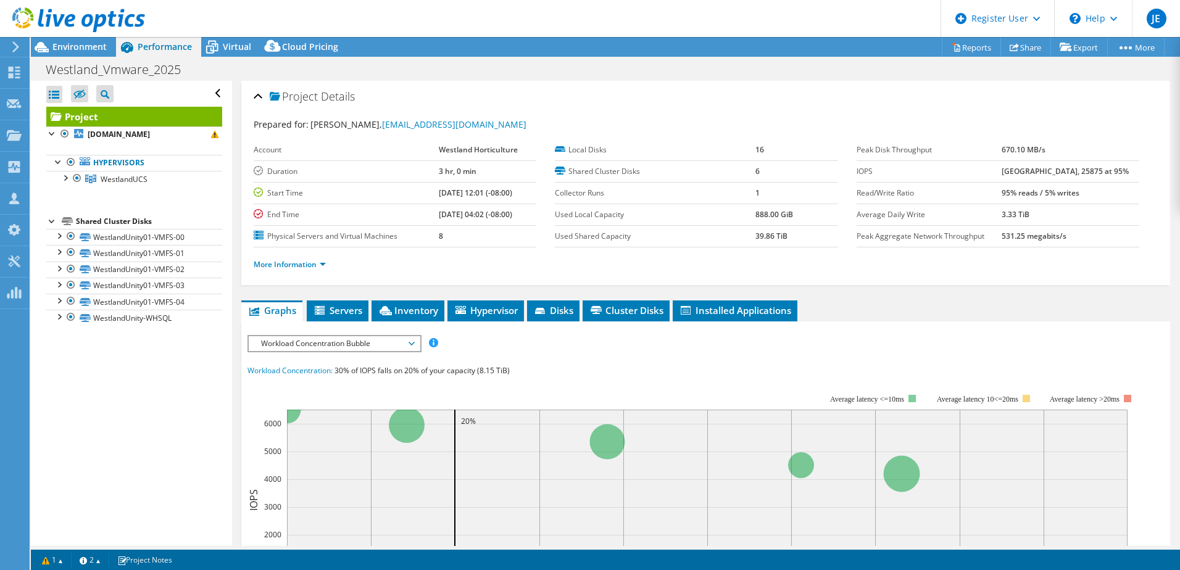
click at [312, 343] on span "Workload Concentration Bubble" at bounding box center [334, 343] width 159 height 15
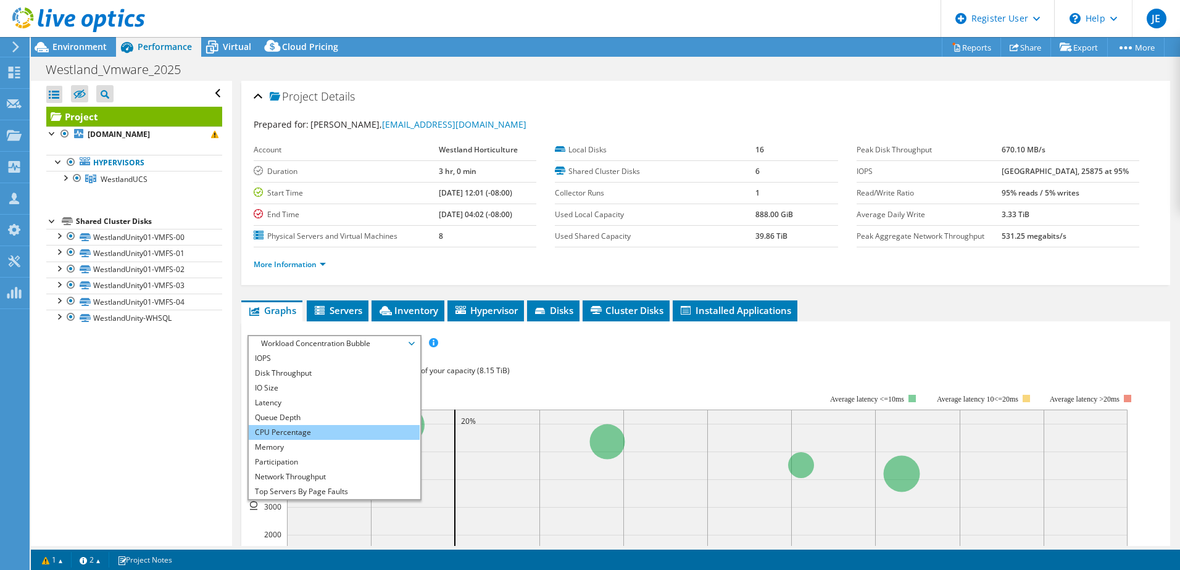
click at [281, 428] on li "CPU Percentage" at bounding box center [334, 432] width 171 height 15
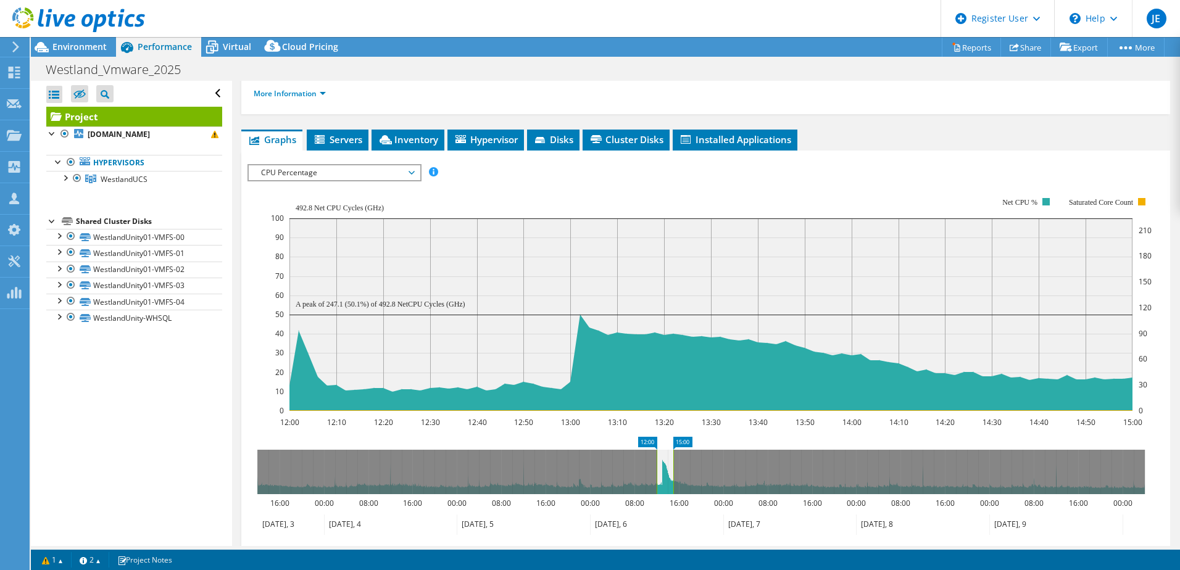
scroll to position [185, 0]
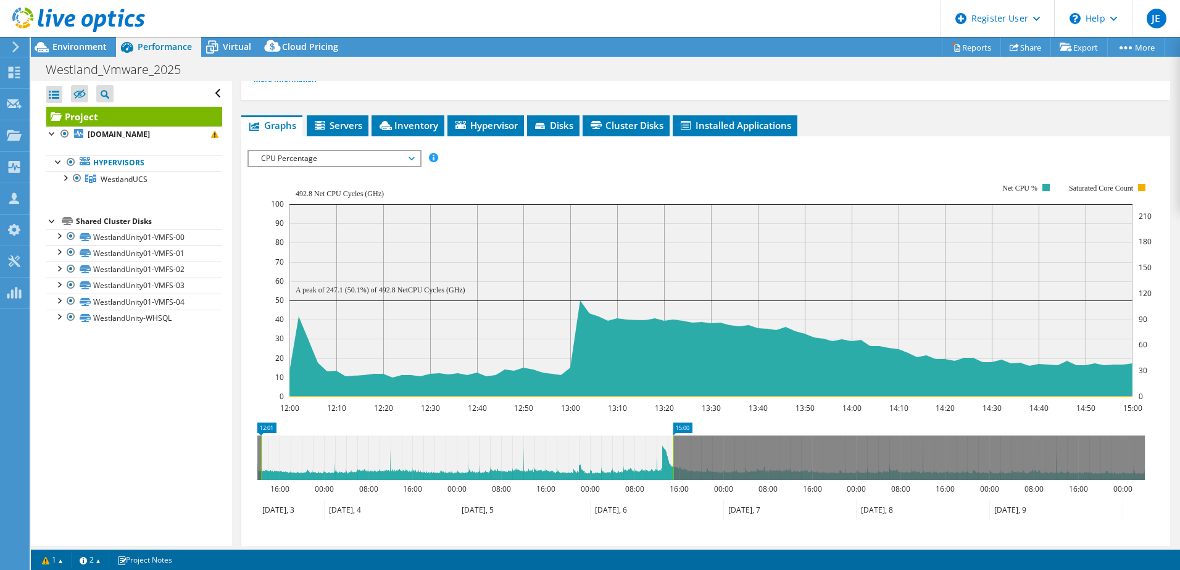
drag, startPoint x: 649, startPoint y: 430, endPoint x: 253, endPoint y: 452, distance: 396.3
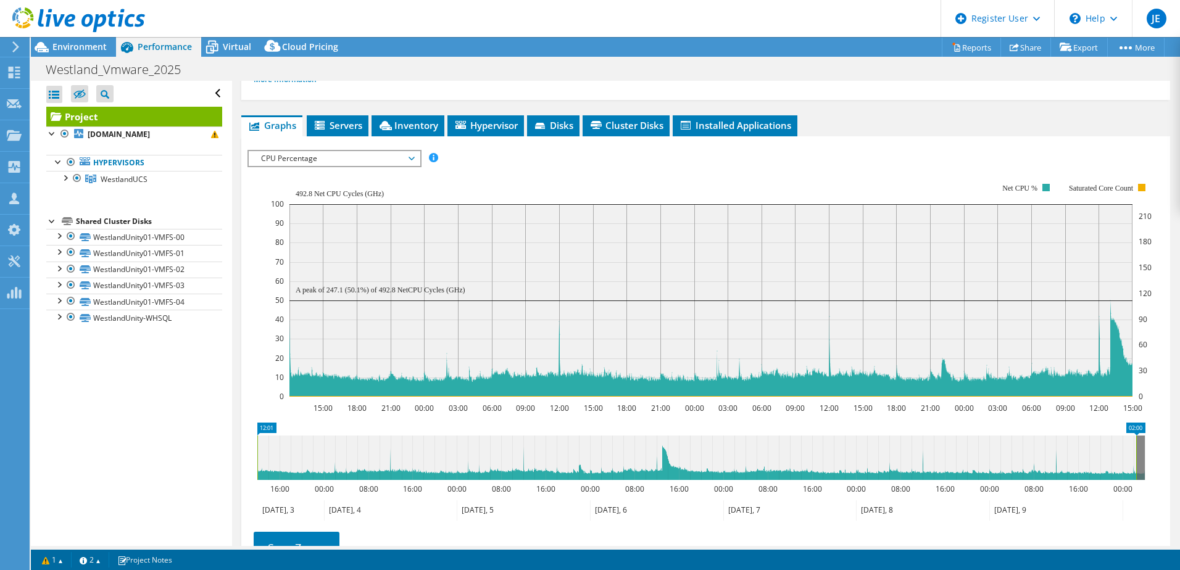
drag, startPoint x: 688, startPoint y: 431, endPoint x: 1152, endPoint y: 449, distance: 464.5
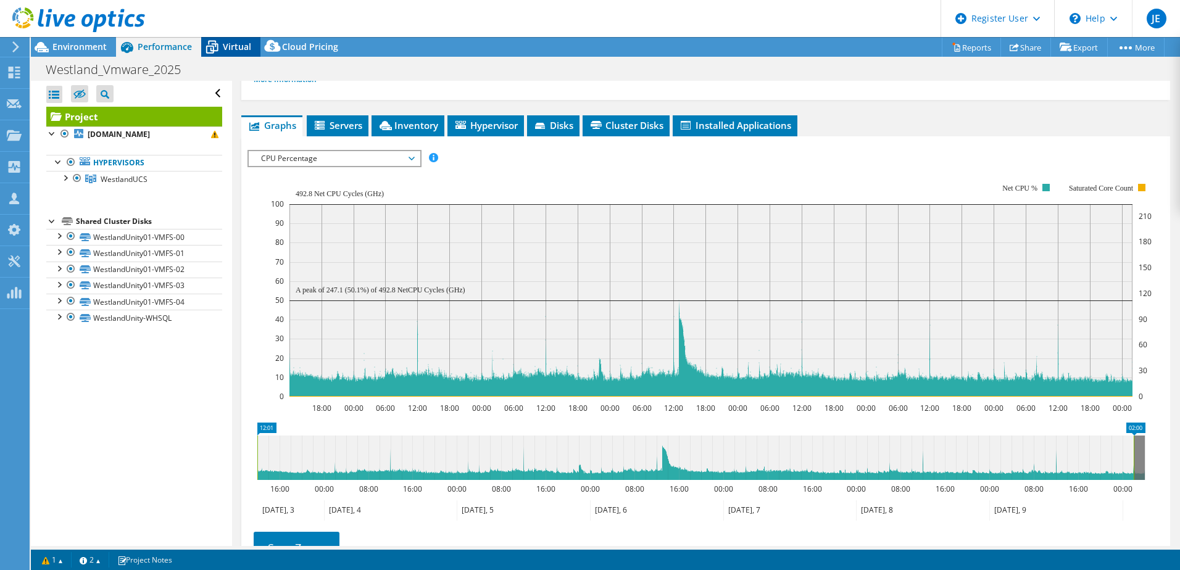
click at [236, 49] on span "Virtual" at bounding box center [237, 47] width 28 height 12
